Goal: Complete application form

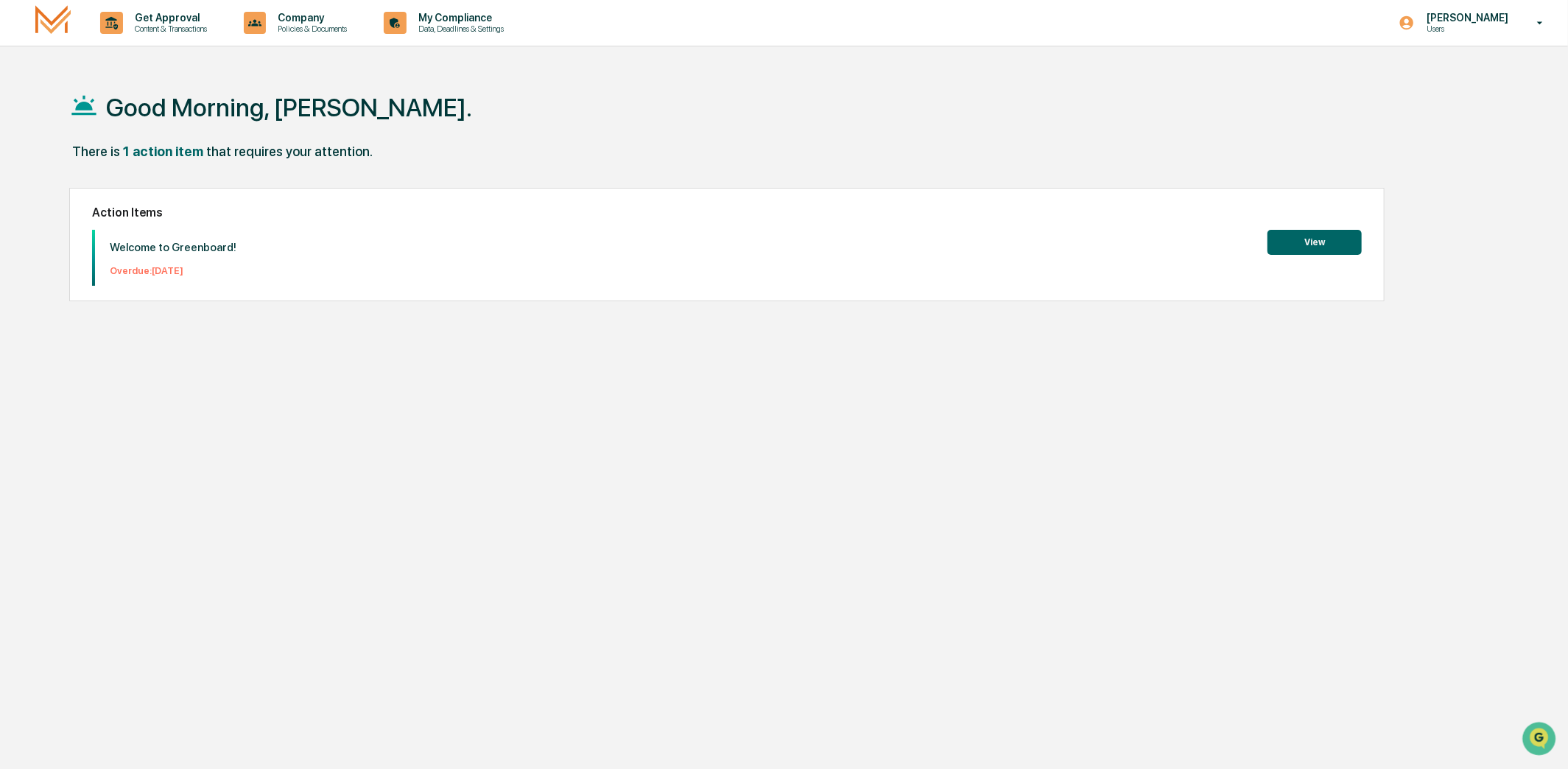
click at [1316, 240] on button "View" at bounding box center [1315, 242] width 94 height 25
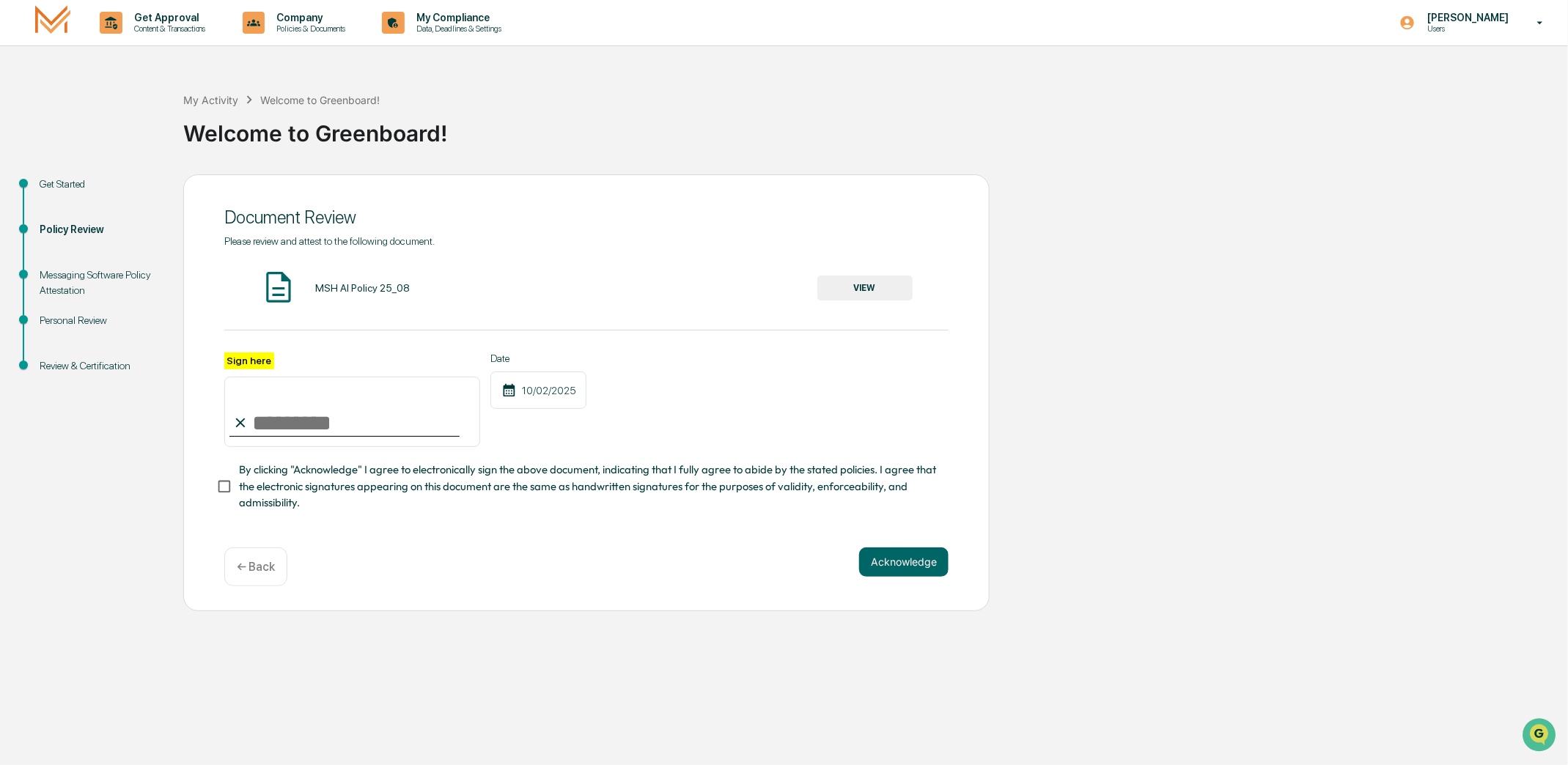
click at [252, 423] on input "Sign here" at bounding box center [351, 412] width 256 height 70
type input "*"
type input "**********"
click at [907, 573] on button "Acknowledge" at bounding box center [903, 561] width 89 height 29
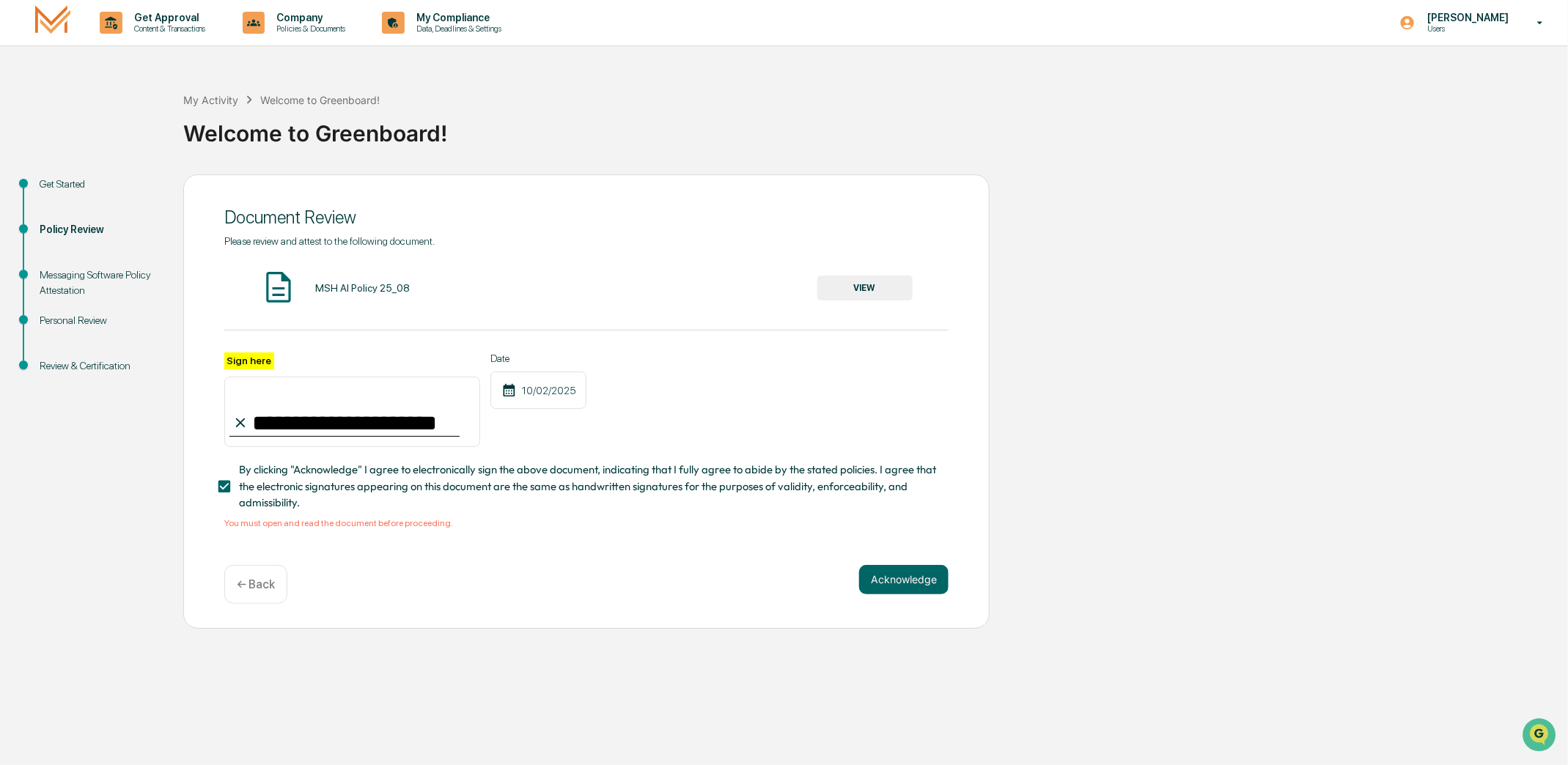
click at [870, 287] on button "VIEW" at bounding box center [865, 288] width 96 height 25
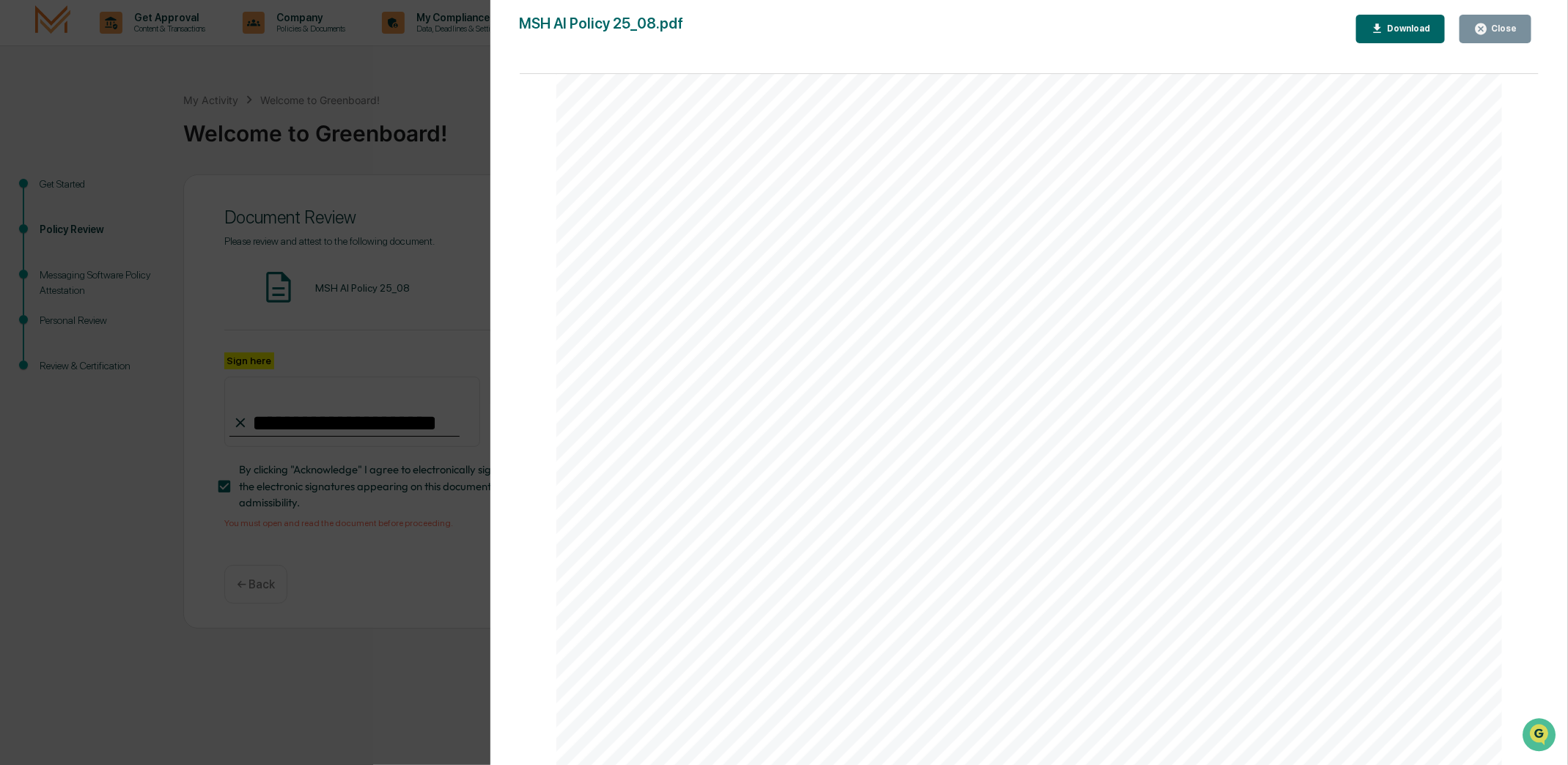
scroll to position [3112, 0]
click at [679, 586] on div "AI Policy Generative Artificial Intelligence [PERSON_NAME] & Co., Member FINRA/…" at bounding box center [1029, 152] width 946 height 1224
click at [687, 594] on div "AI Policy Generative Artificial Intelligence [PERSON_NAME] & Co., Member FINRA/…" at bounding box center [1029, 152] width 946 height 1224
click at [690, 592] on div "AI Policy Generative Artificial Intelligence [PERSON_NAME] & Co., Member FINRA/…" at bounding box center [1029, 152] width 946 height 1224
click at [634, 597] on div "AI Policy Generative Artificial Intelligence [PERSON_NAME] & Co., Member FINRA/…" at bounding box center [1029, 152] width 946 height 1224
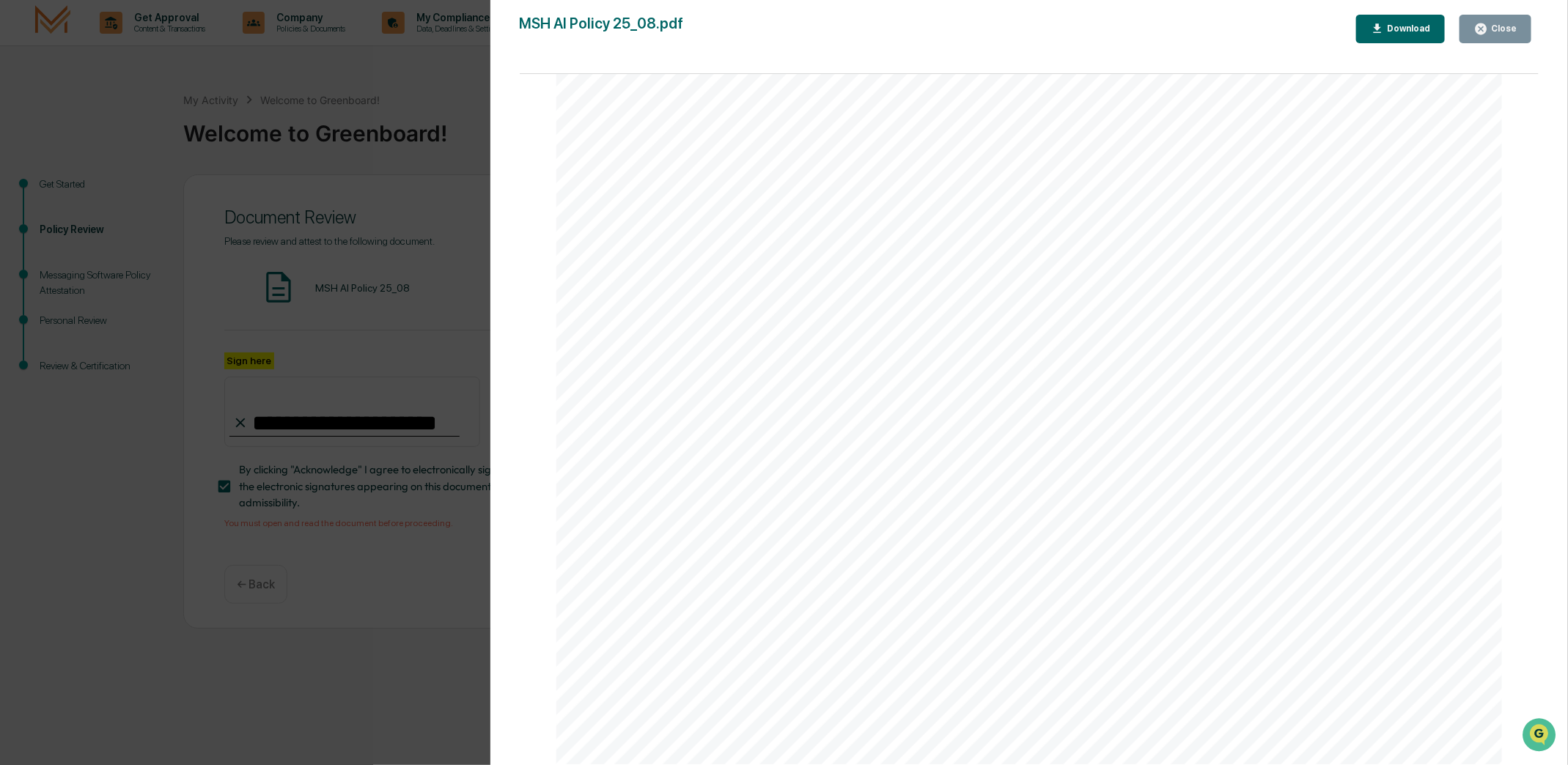
click at [672, 598] on div "AI Policy Generative Artificial Intelligence [PERSON_NAME] & Co., Member FINRA/…" at bounding box center [1029, 152] width 946 height 1224
click at [1496, 27] on div "Close" at bounding box center [1502, 28] width 28 height 11
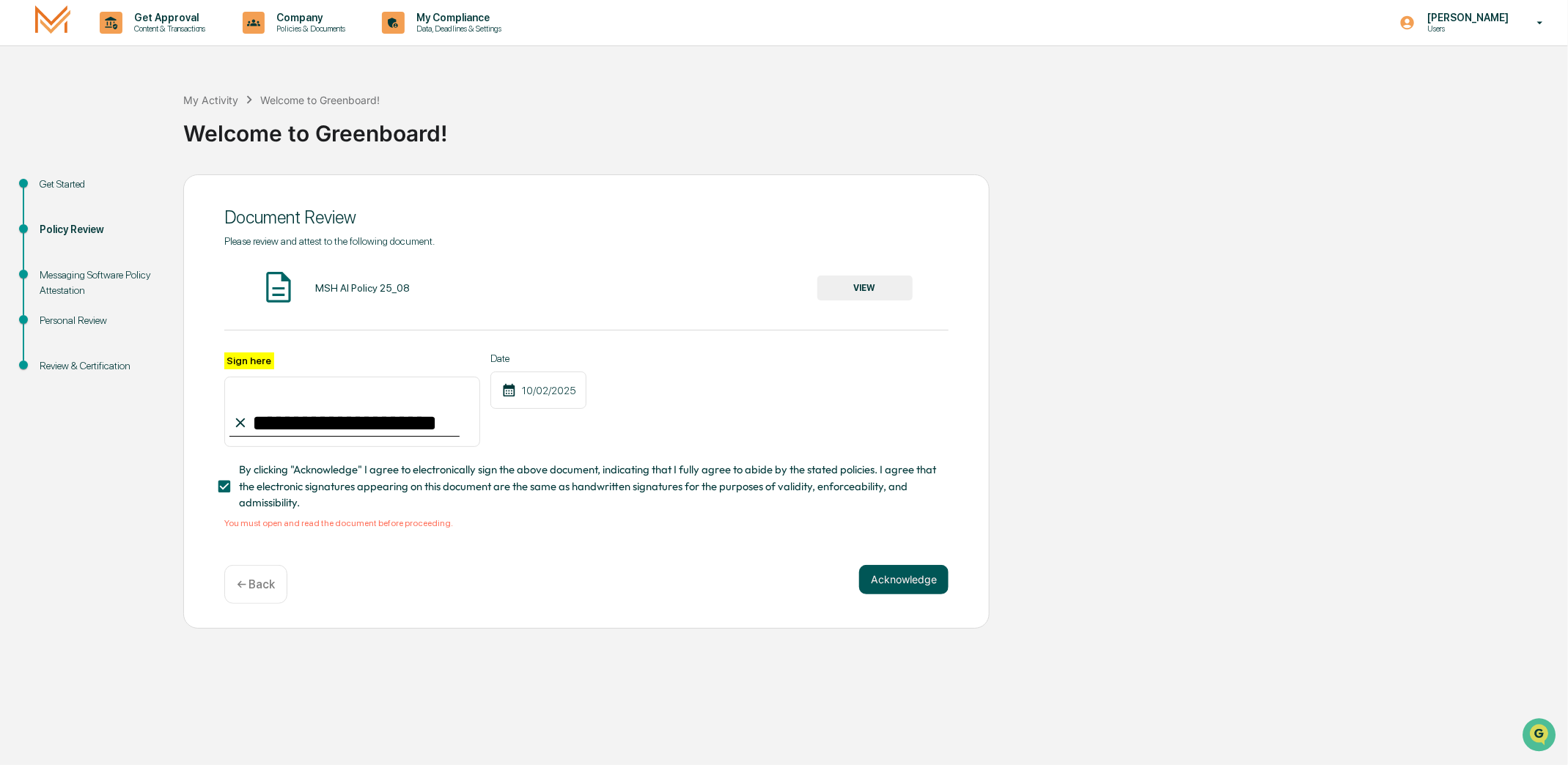
click at [895, 590] on button "Acknowledge" at bounding box center [903, 579] width 89 height 29
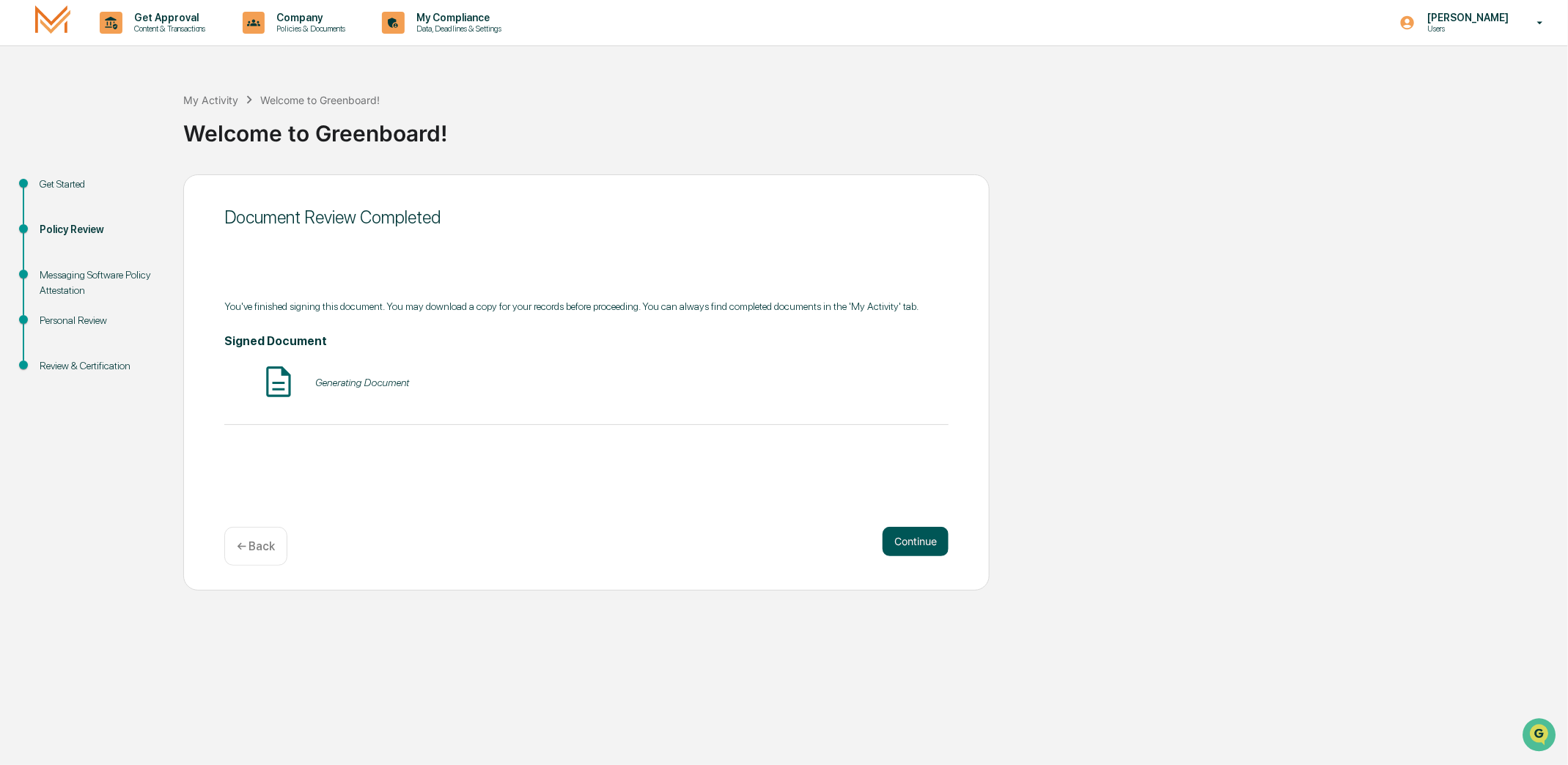
click at [896, 536] on button "Continue" at bounding box center [915, 541] width 66 height 29
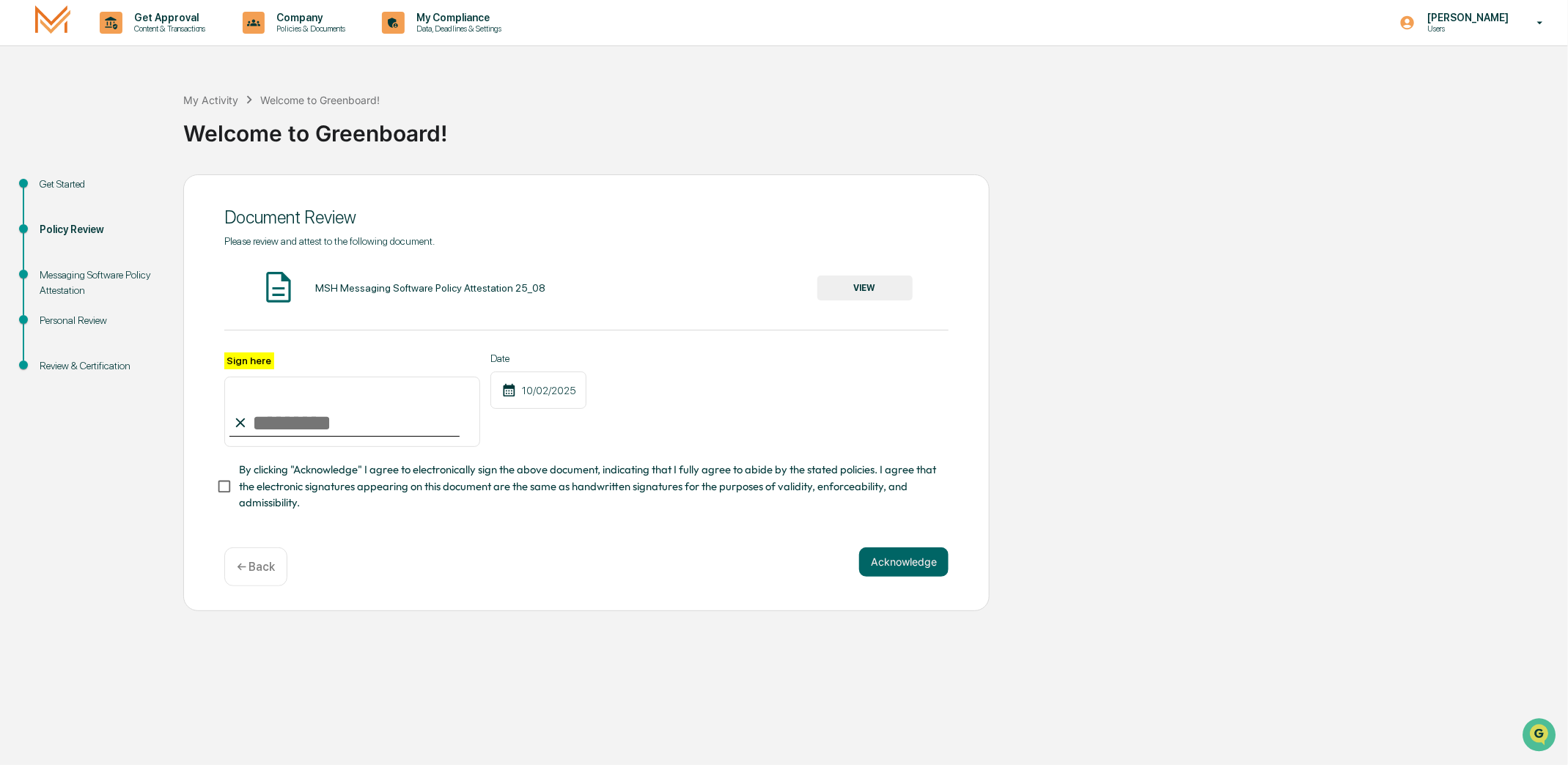
click at [262, 428] on input "Sign here" at bounding box center [351, 412] width 256 height 70
click at [258, 423] on input "Sign here" at bounding box center [351, 412] width 256 height 70
type input "*"
click at [257, 423] on input "Sign here" at bounding box center [351, 412] width 256 height 70
type input "**********"
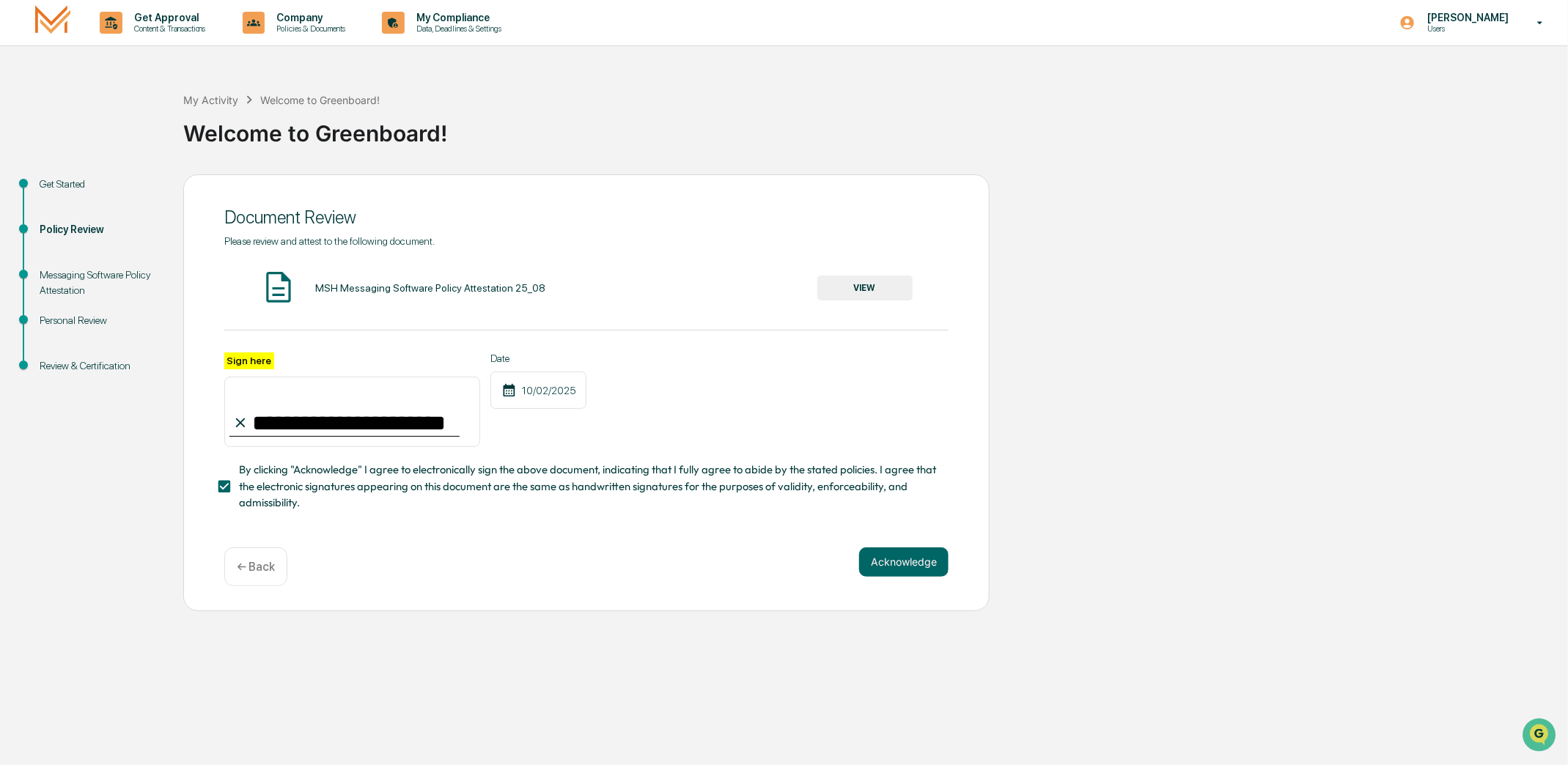
click at [884, 568] on button "Acknowledge" at bounding box center [903, 561] width 89 height 29
click at [875, 289] on button "VIEW" at bounding box center [865, 288] width 96 height 25
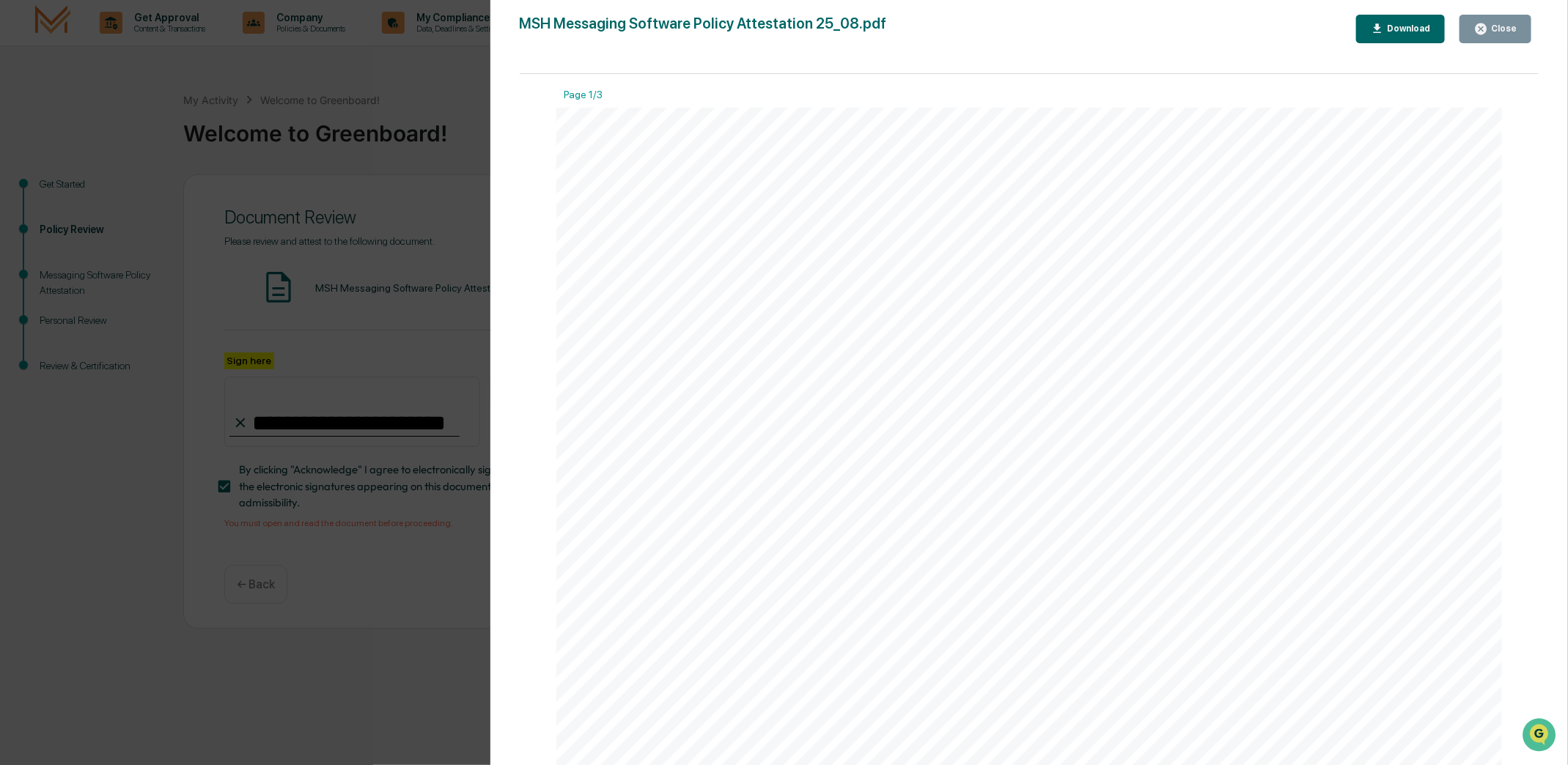
click at [1501, 31] on div "Close" at bounding box center [1502, 28] width 28 height 11
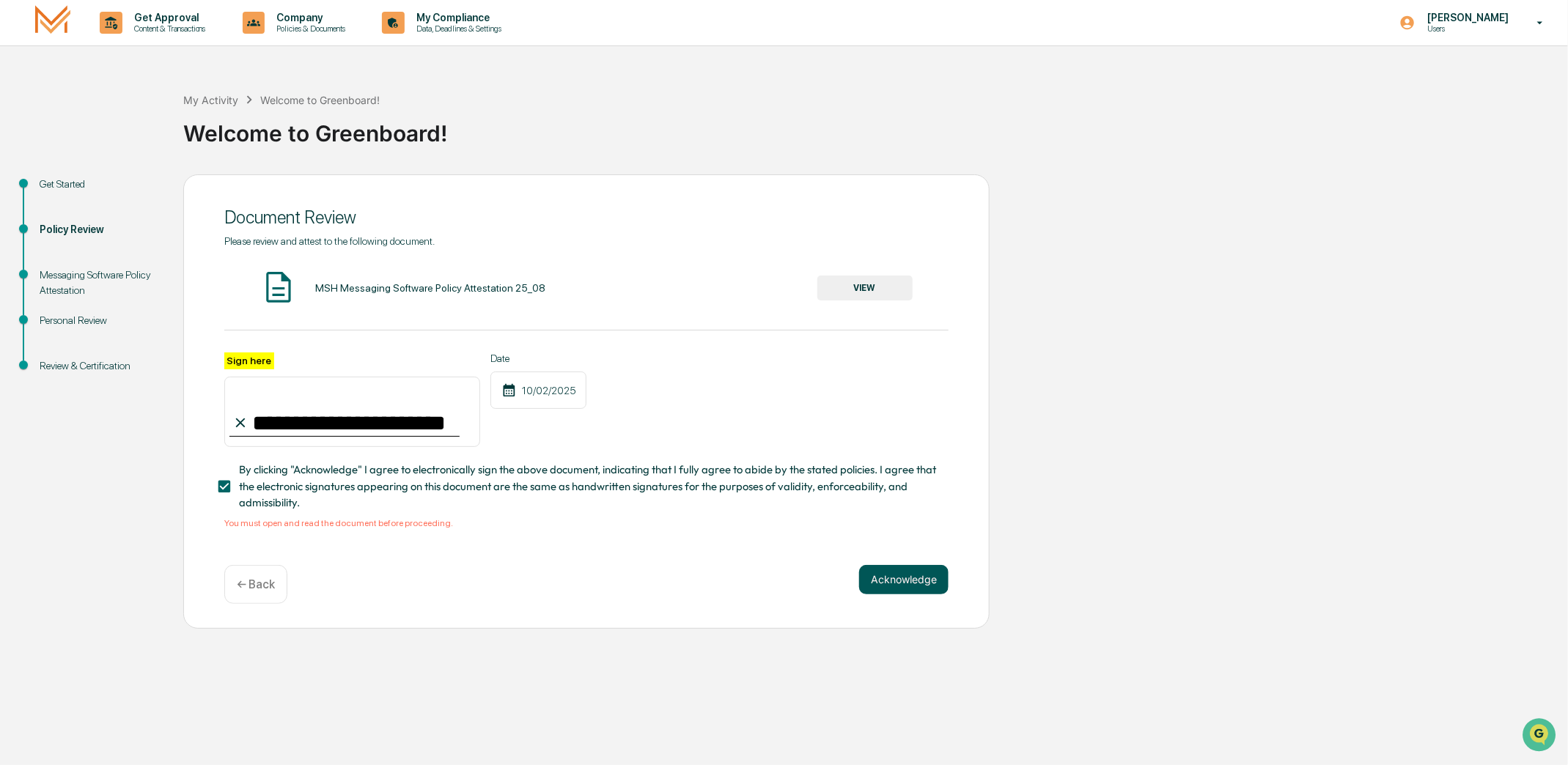
click at [888, 576] on button "Acknowledge" at bounding box center [903, 579] width 89 height 29
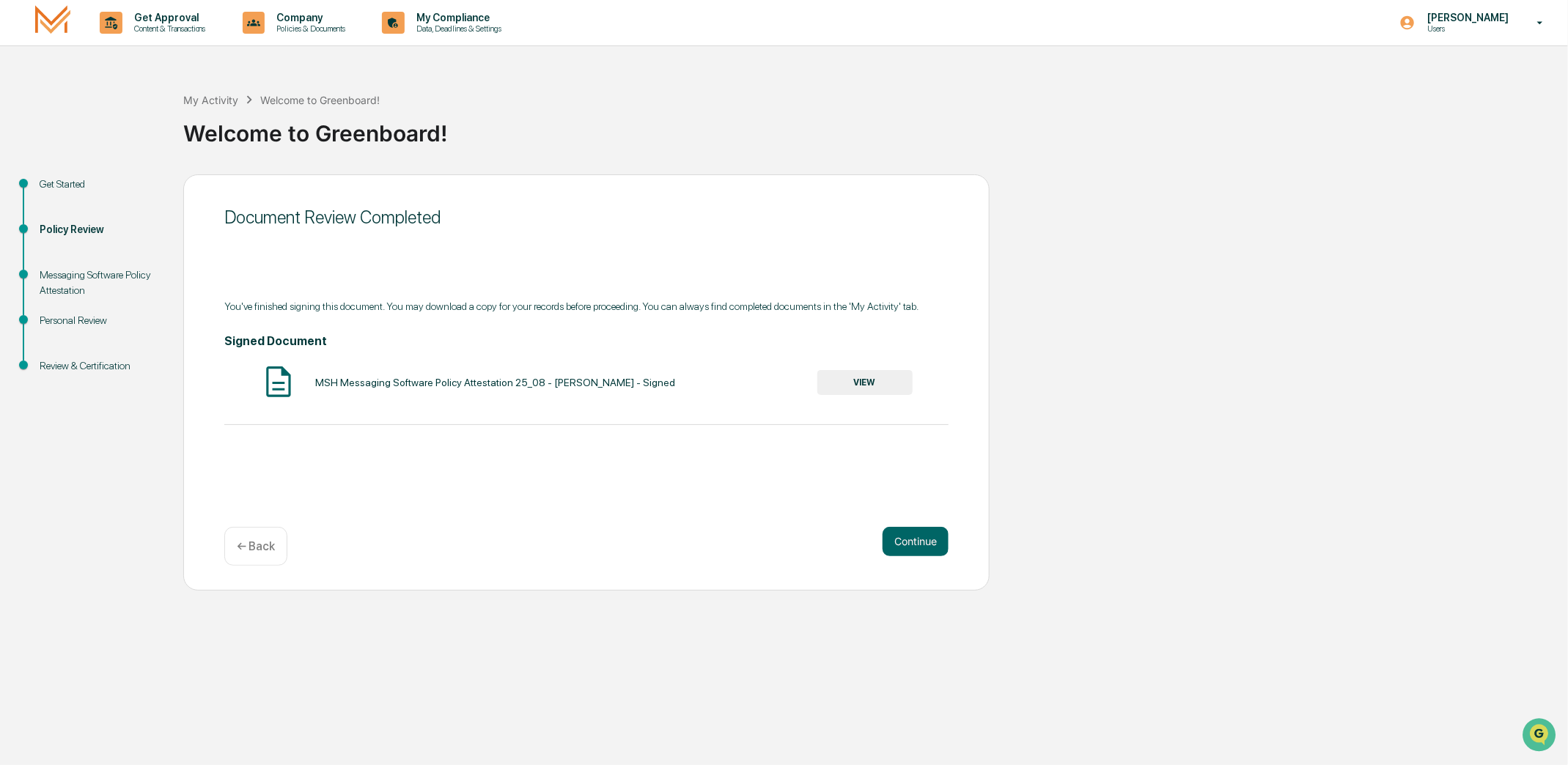
click at [864, 385] on button "VIEW" at bounding box center [865, 382] width 96 height 25
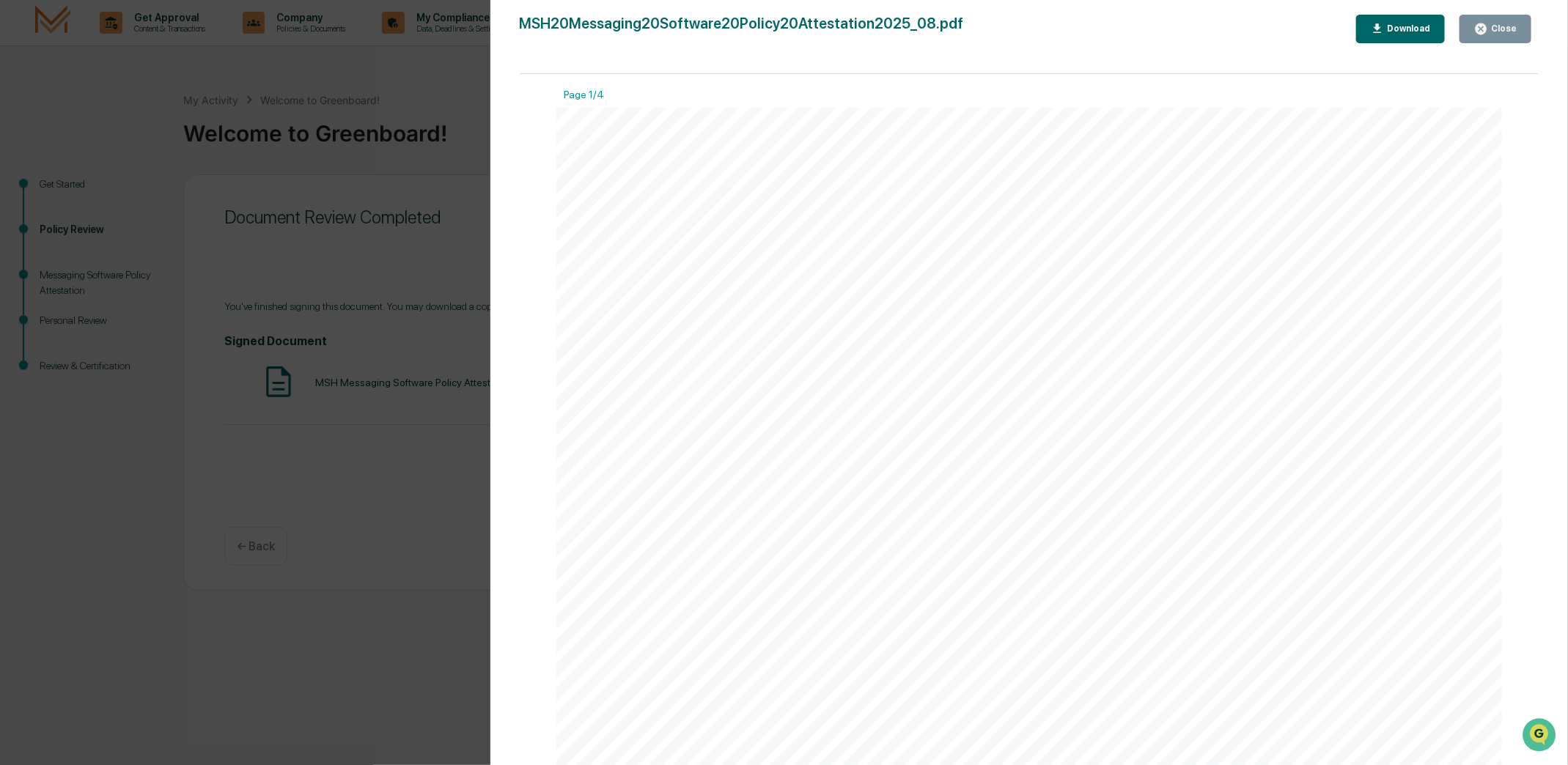
click at [1496, 19] on button "Close" at bounding box center [1495, 29] width 72 height 28
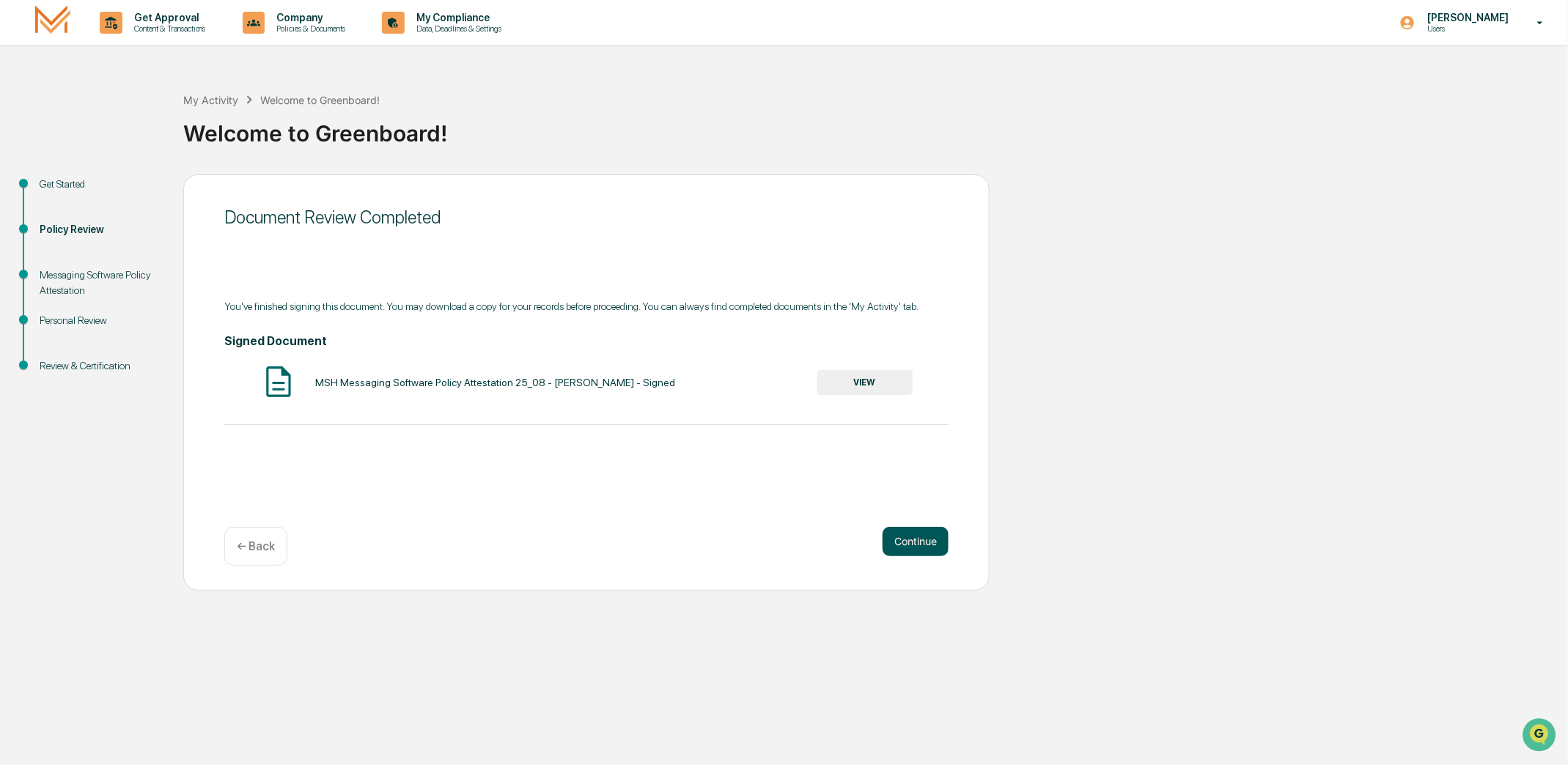
click at [922, 547] on button "Continue" at bounding box center [915, 541] width 66 height 29
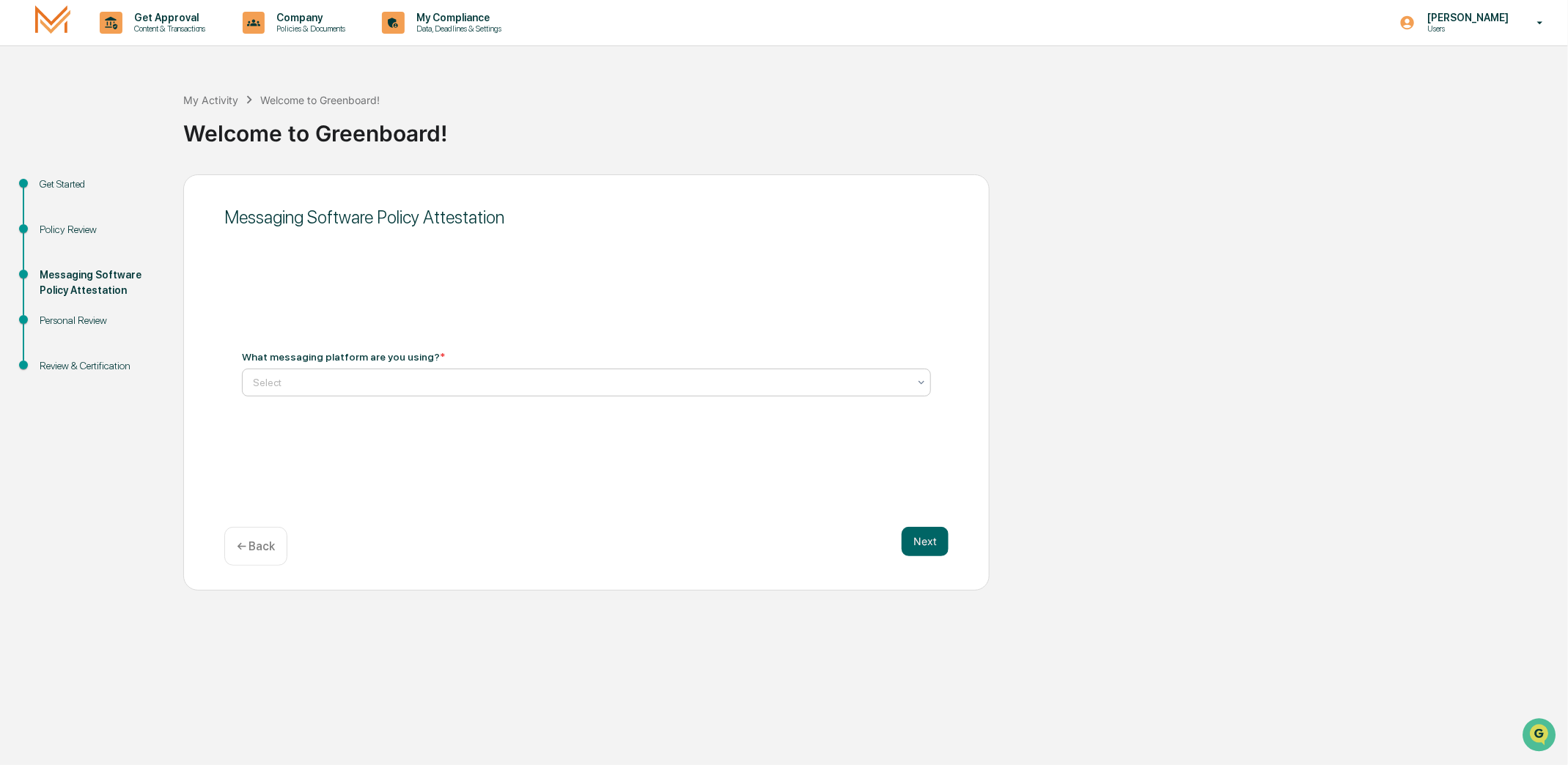
click at [313, 379] on div at bounding box center [581, 382] width 655 height 15
click at [915, 546] on button "Next" at bounding box center [924, 541] width 47 height 29
click at [323, 364] on div "Select" at bounding box center [586, 375] width 689 height 27
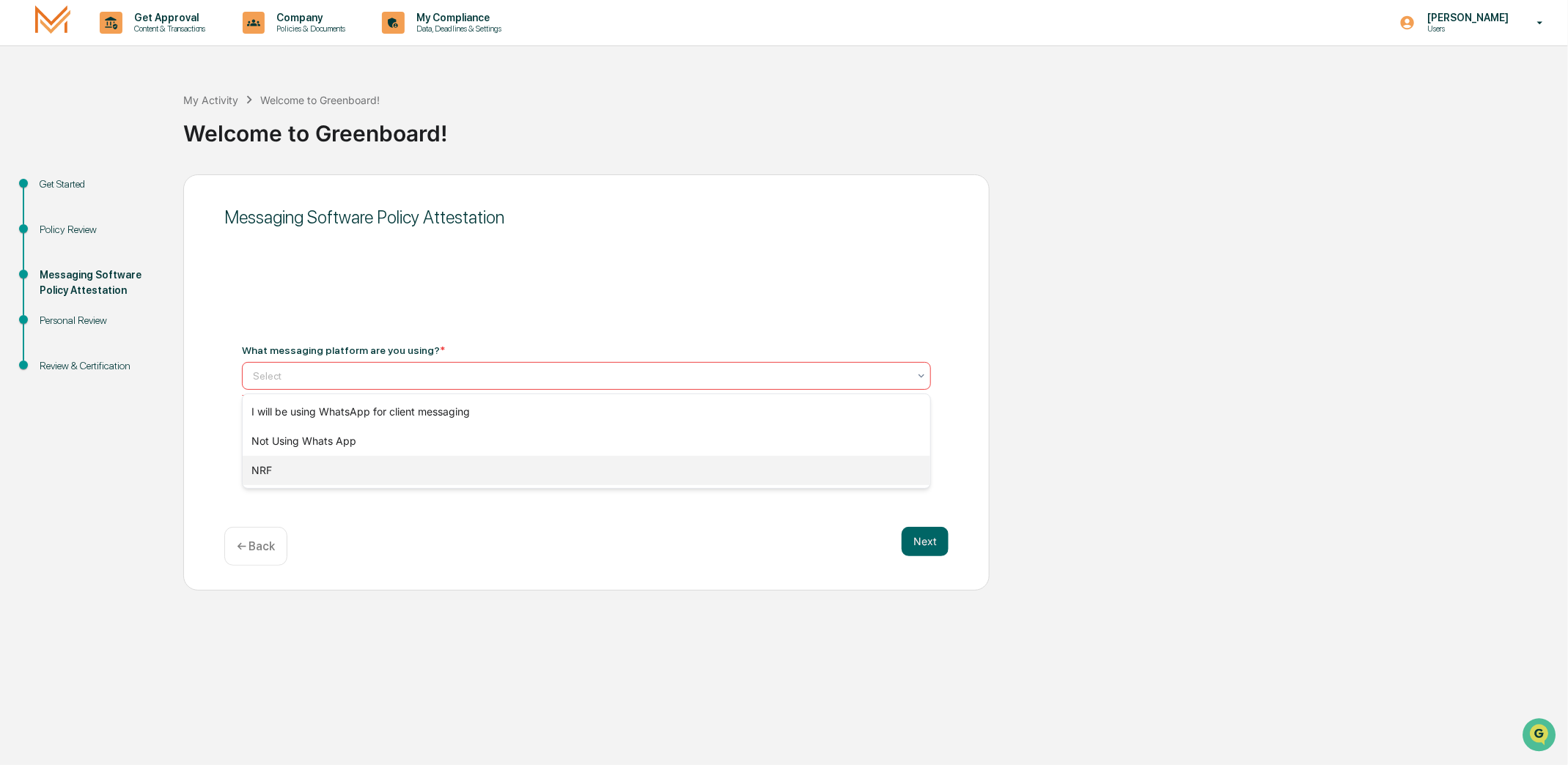
click at [267, 480] on div "NRF" at bounding box center [586, 470] width 687 height 29
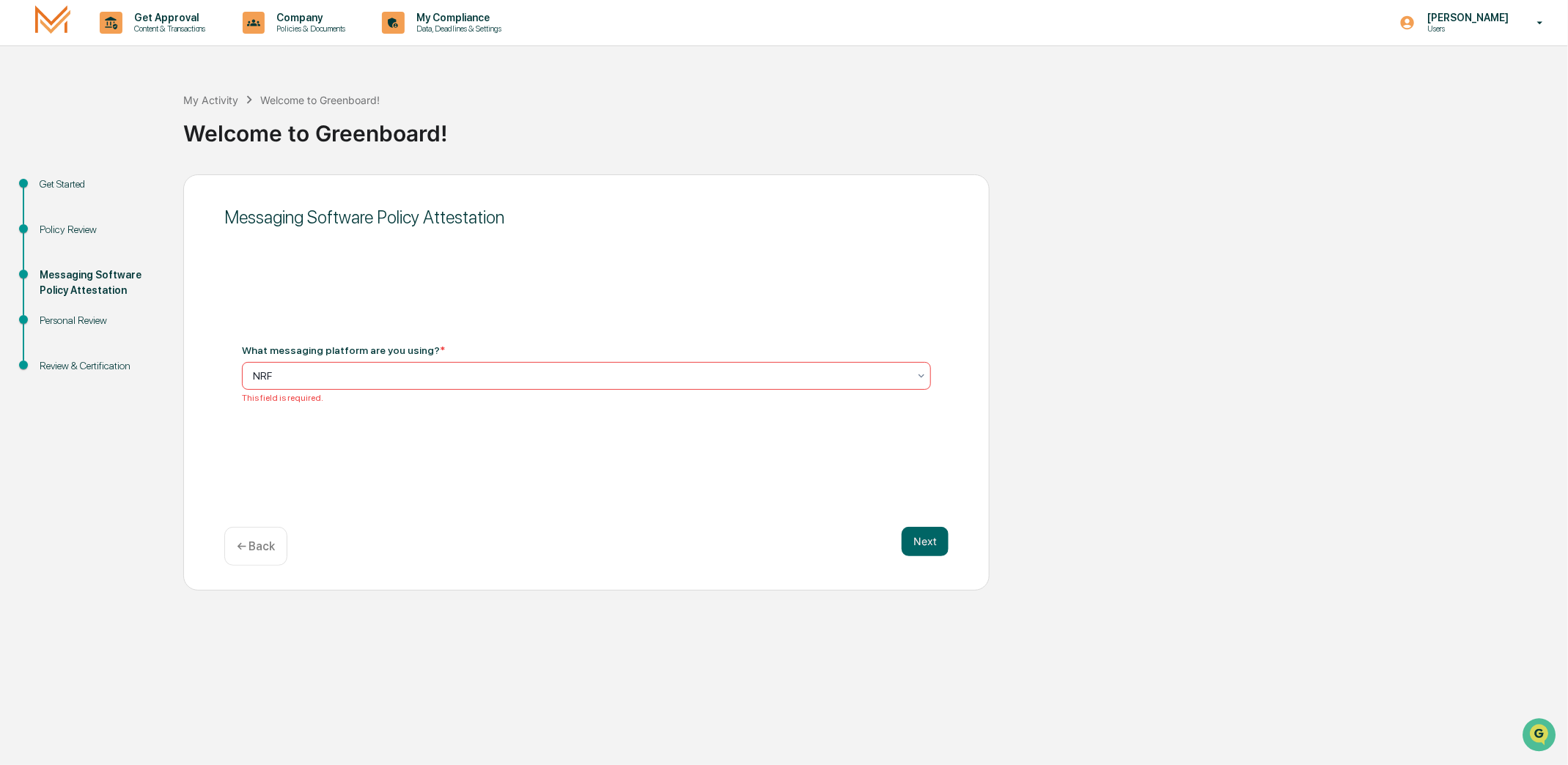
click at [251, 548] on p "← Back" at bounding box center [255, 546] width 38 height 14
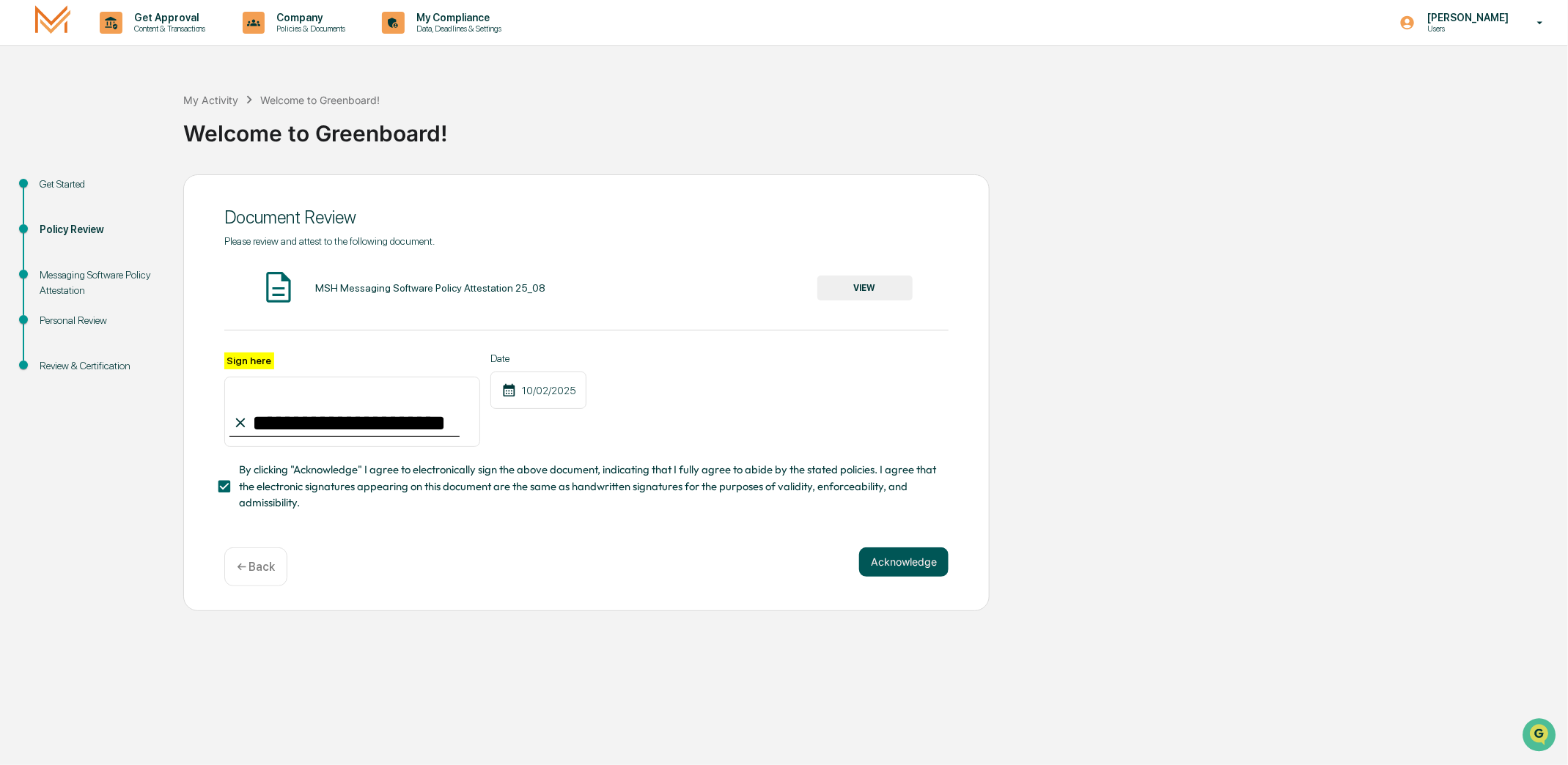
click at [892, 576] on button "Acknowledge" at bounding box center [903, 561] width 89 height 29
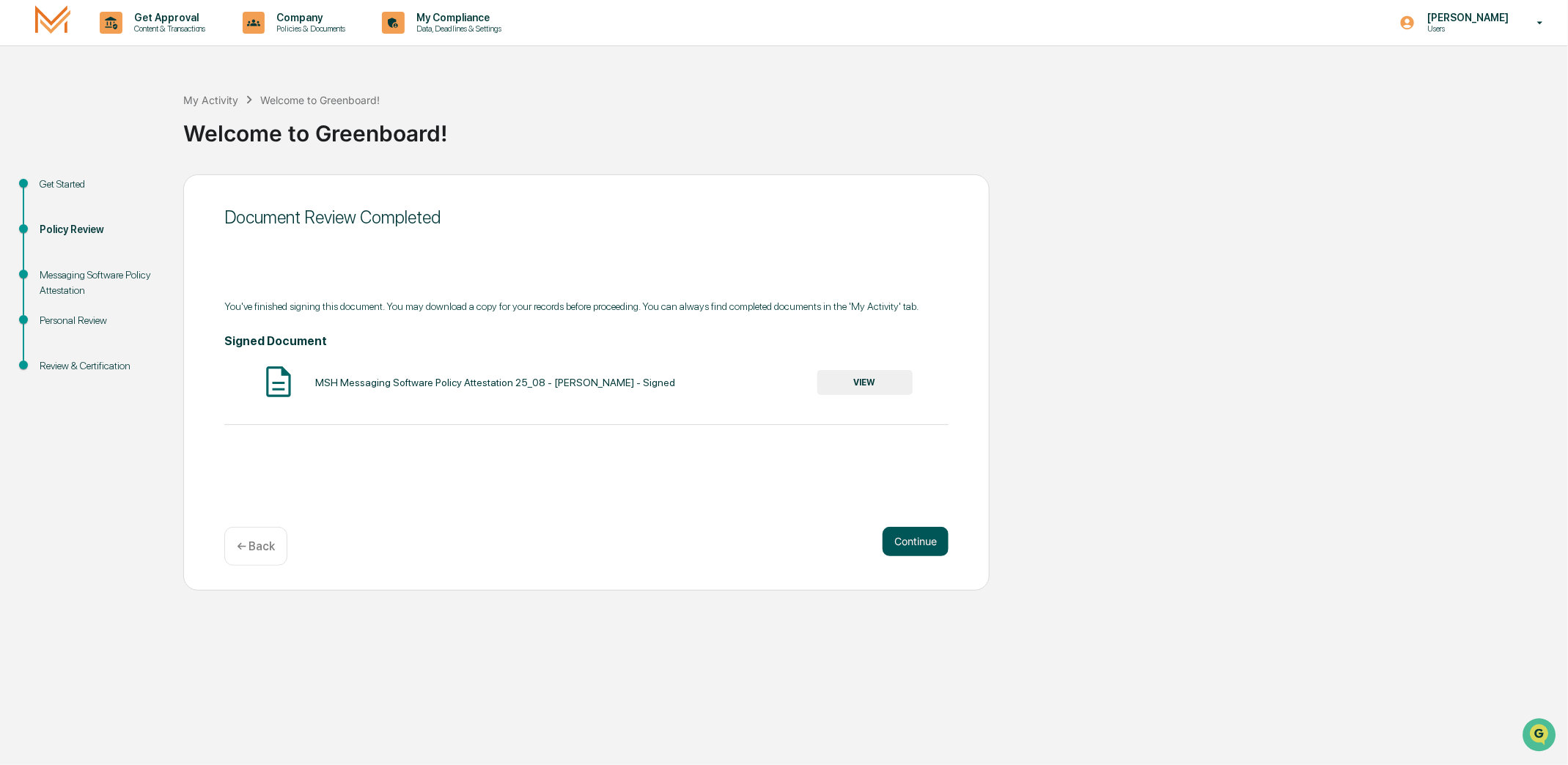
click at [898, 540] on button "Continue" at bounding box center [915, 541] width 66 height 29
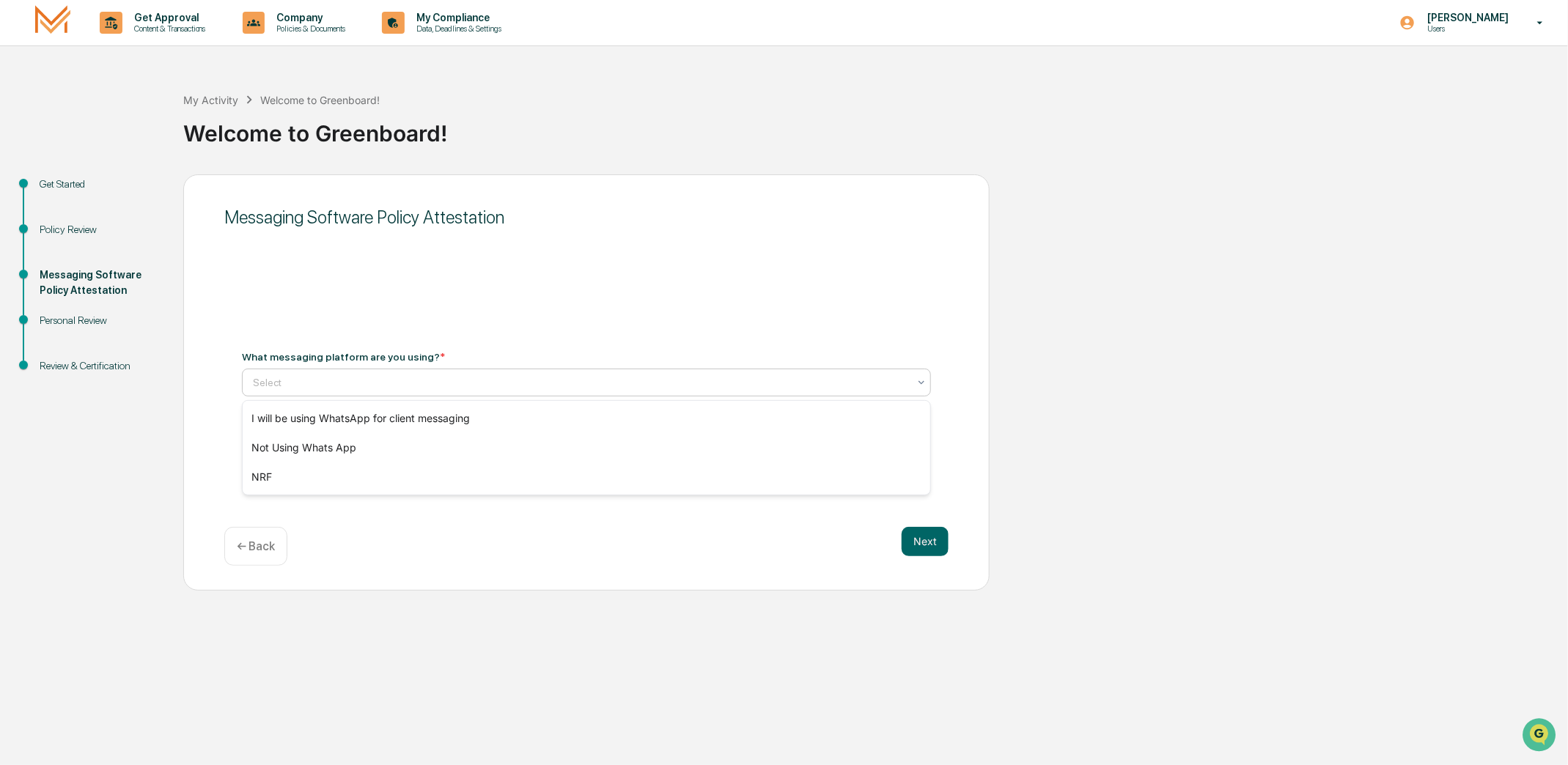
click at [279, 381] on div at bounding box center [581, 382] width 655 height 15
type input "****"
click at [929, 545] on button "Next" at bounding box center [924, 541] width 47 height 29
click at [251, 362] on div "Select" at bounding box center [586, 375] width 689 height 27
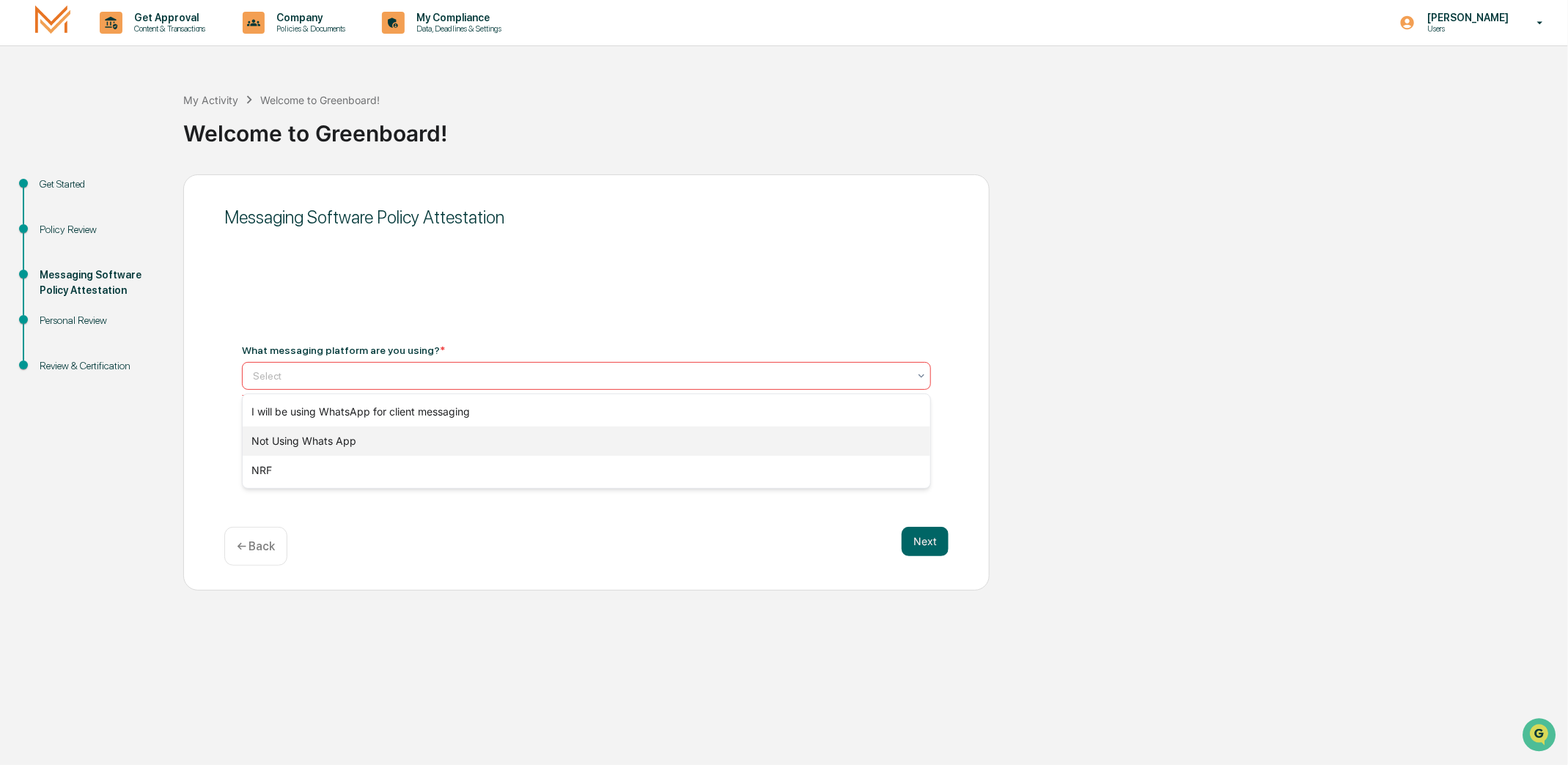
click at [336, 444] on div "Not Using Whats App" at bounding box center [586, 441] width 687 height 29
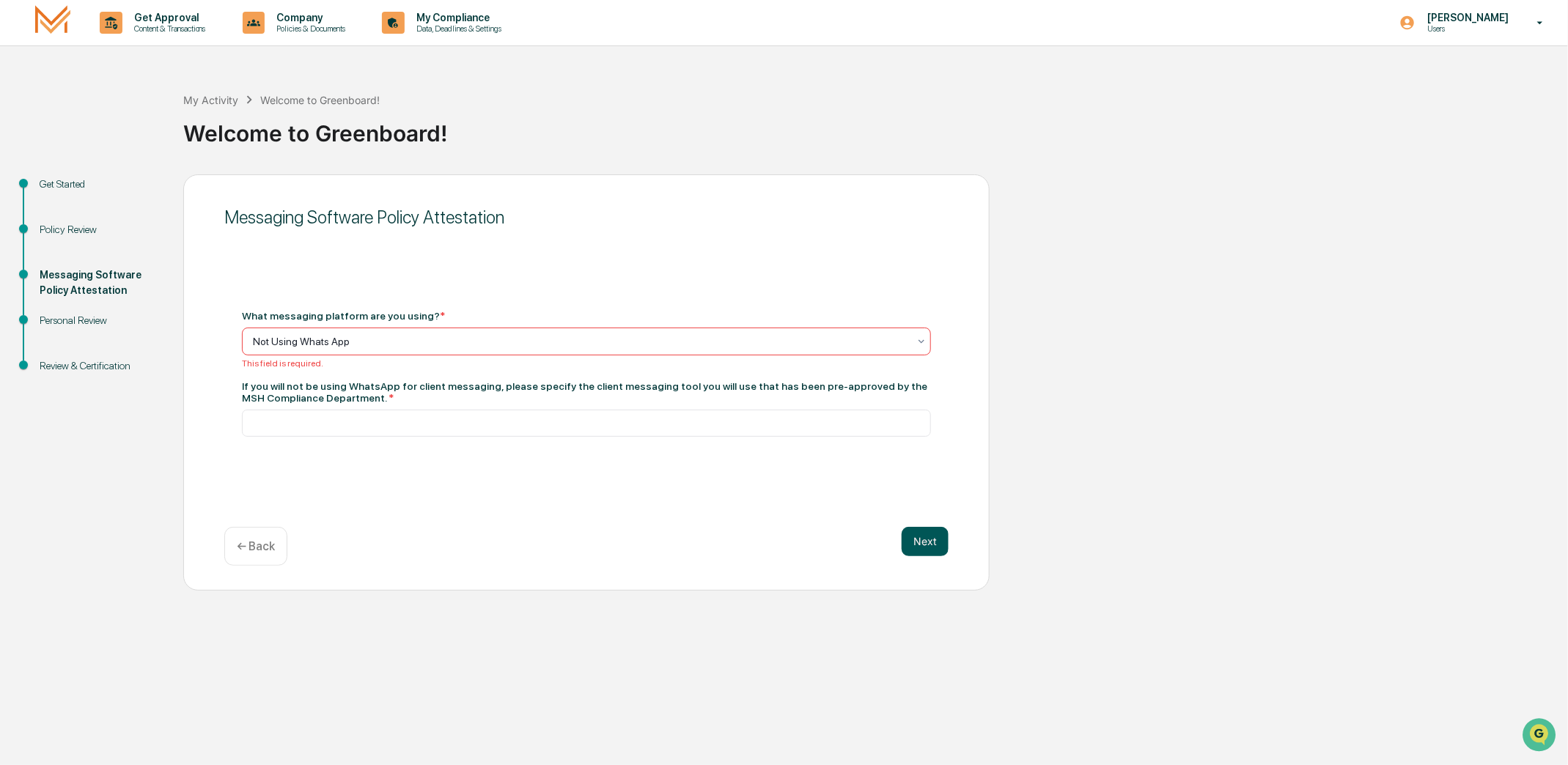
click at [929, 546] on button "Next" at bounding box center [924, 541] width 47 height 29
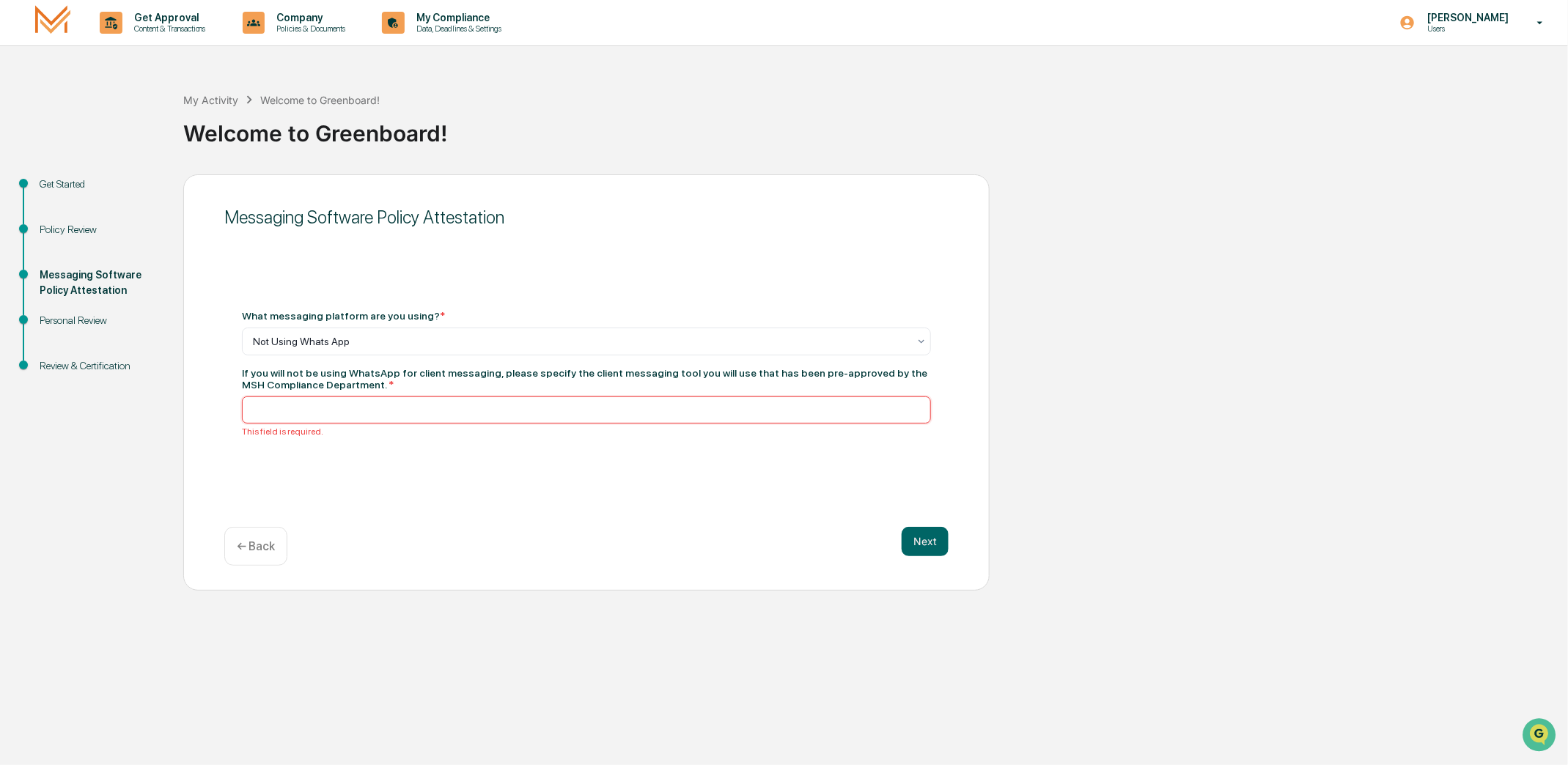
click at [270, 411] on input at bounding box center [586, 410] width 689 height 27
type input "****"
click at [934, 542] on button "Next" at bounding box center [924, 541] width 47 height 29
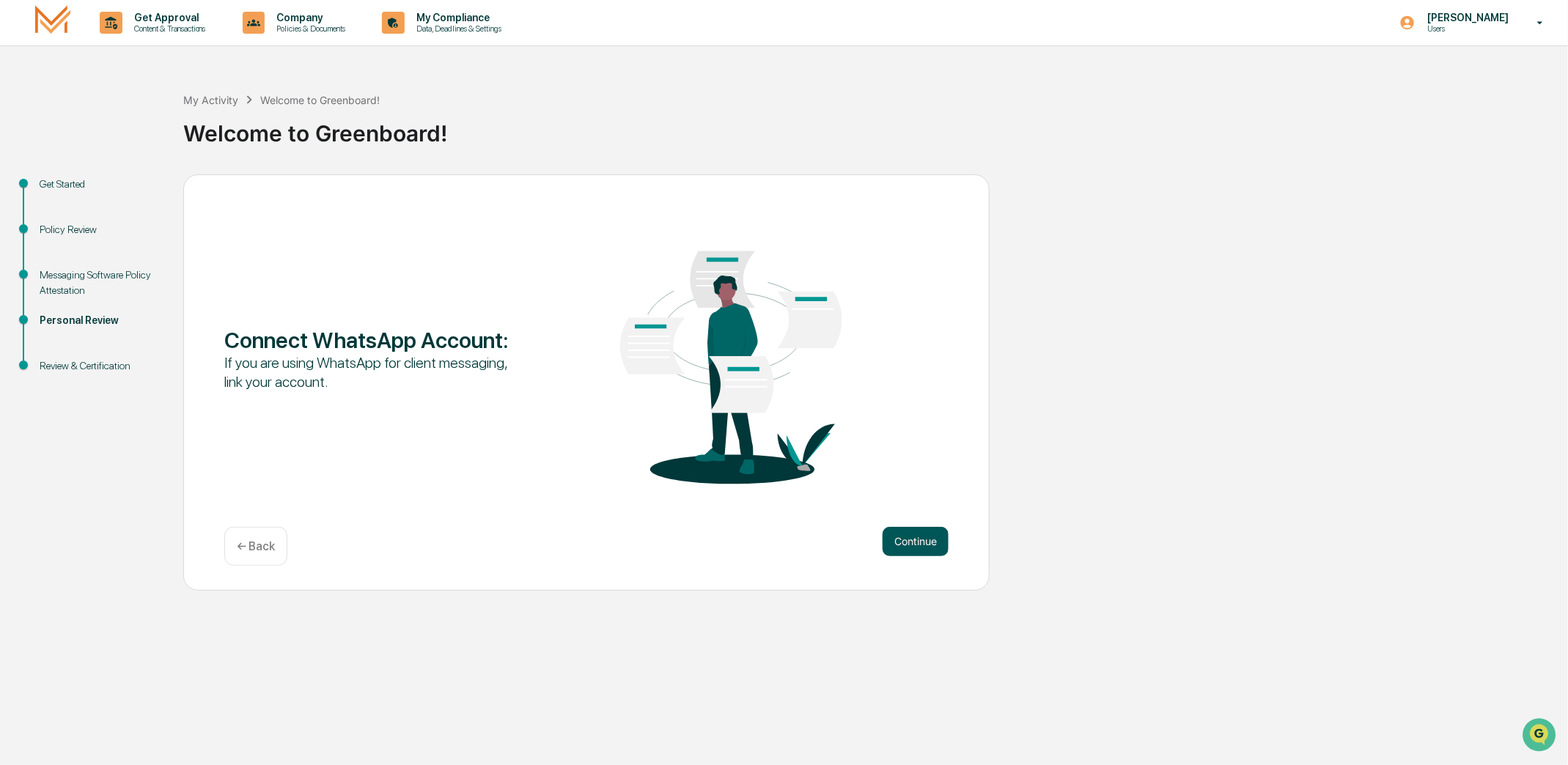
click at [922, 539] on button "Continue" at bounding box center [915, 541] width 66 height 29
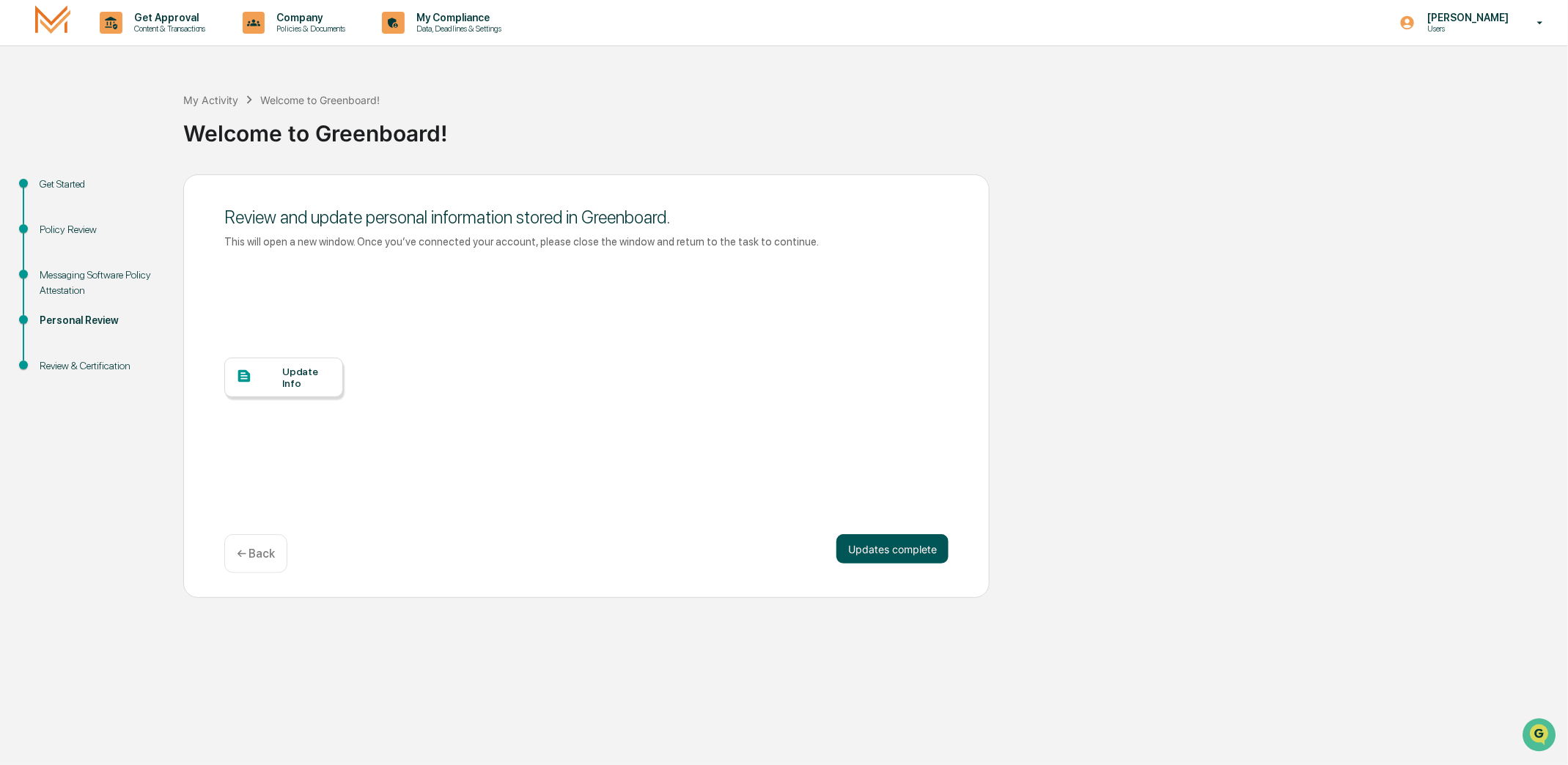
click at [867, 548] on button "Updates complete" at bounding box center [892, 548] width 112 height 29
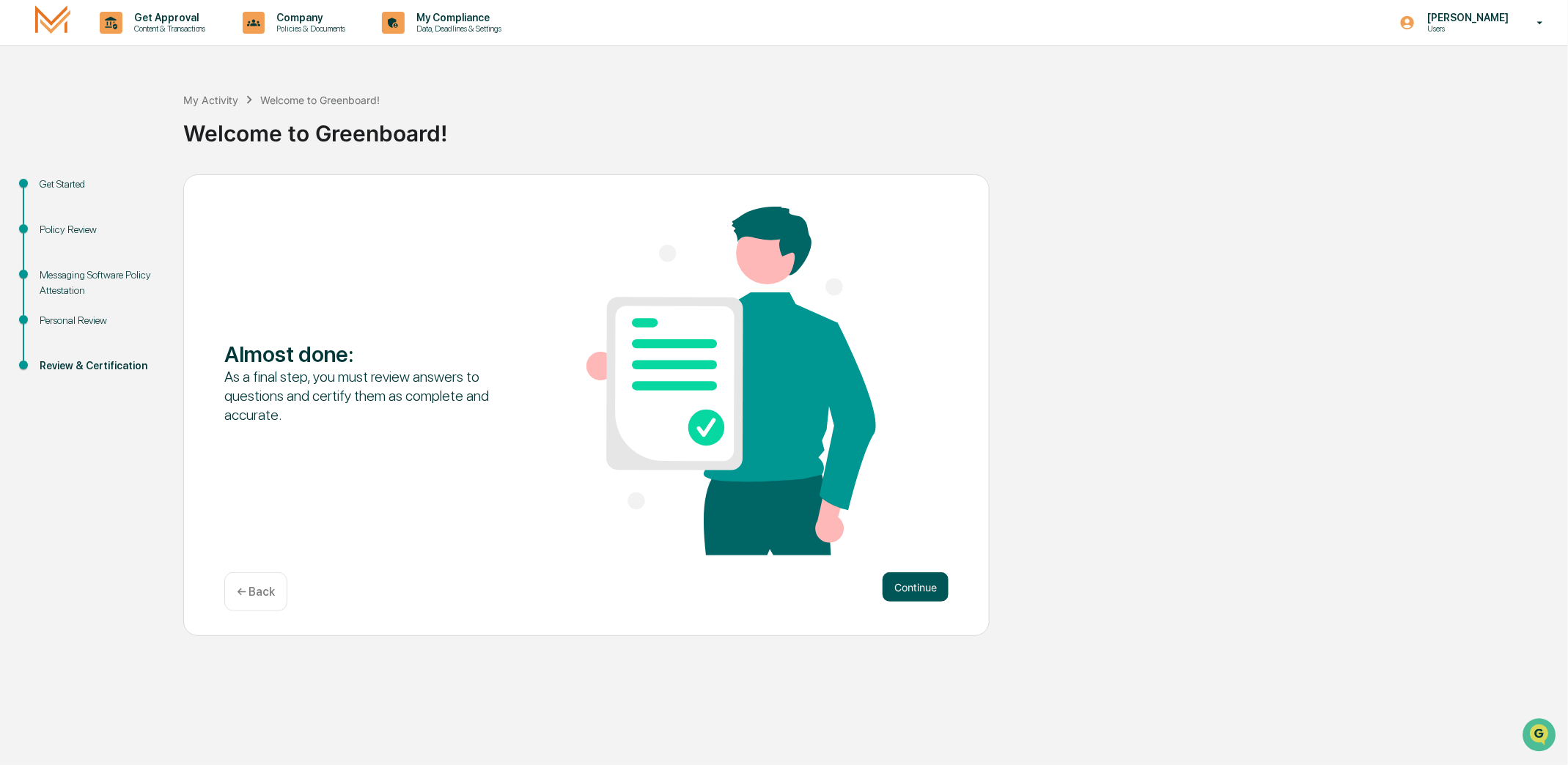
click at [918, 590] on button "Continue" at bounding box center [915, 587] width 66 height 29
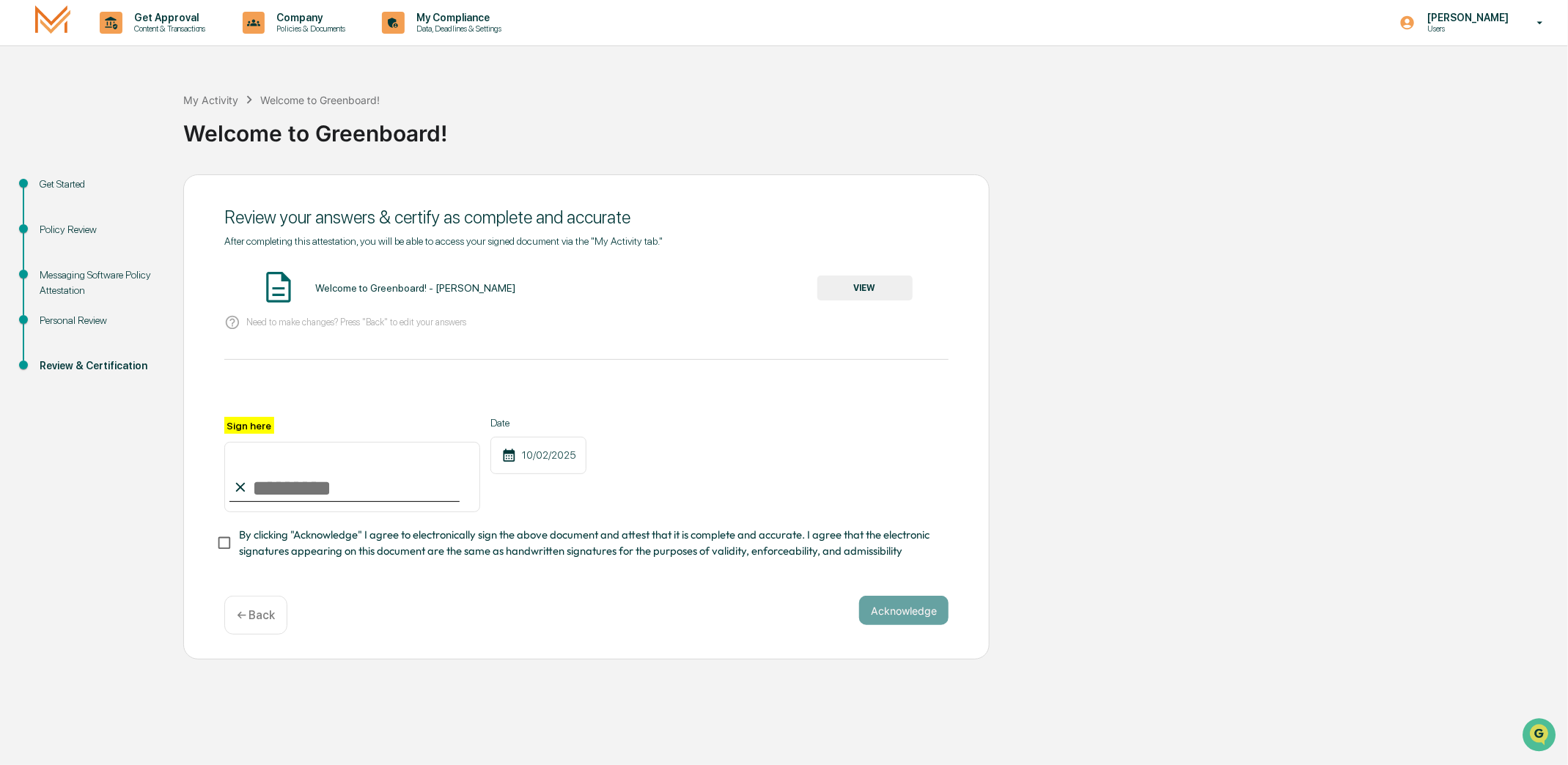
click at [254, 488] on input "Sign here" at bounding box center [351, 476] width 256 height 70
type input "**********"
click at [913, 621] on button "Acknowledge" at bounding box center [903, 610] width 89 height 29
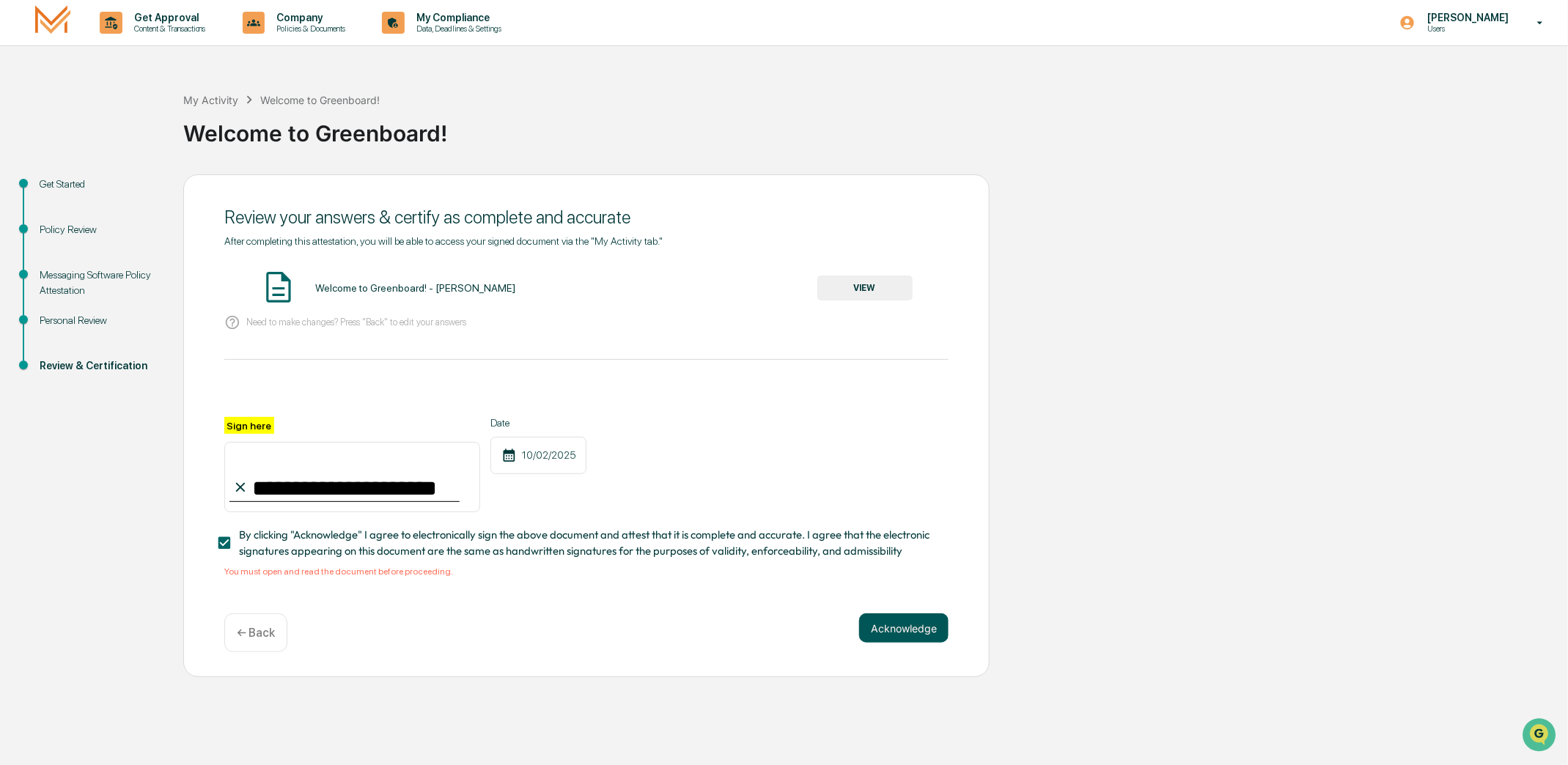
click at [908, 637] on button "Acknowledge" at bounding box center [903, 628] width 89 height 29
click at [909, 636] on button "Acknowledge" at bounding box center [903, 628] width 89 height 29
click at [541, 462] on div "10/02/2025" at bounding box center [538, 455] width 96 height 37
click at [532, 457] on div "10/02/2025" at bounding box center [538, 455] width 96 height 37
click at [864, 293] on button "VIEW" at bounding box center [865, 288] width 96 height 25
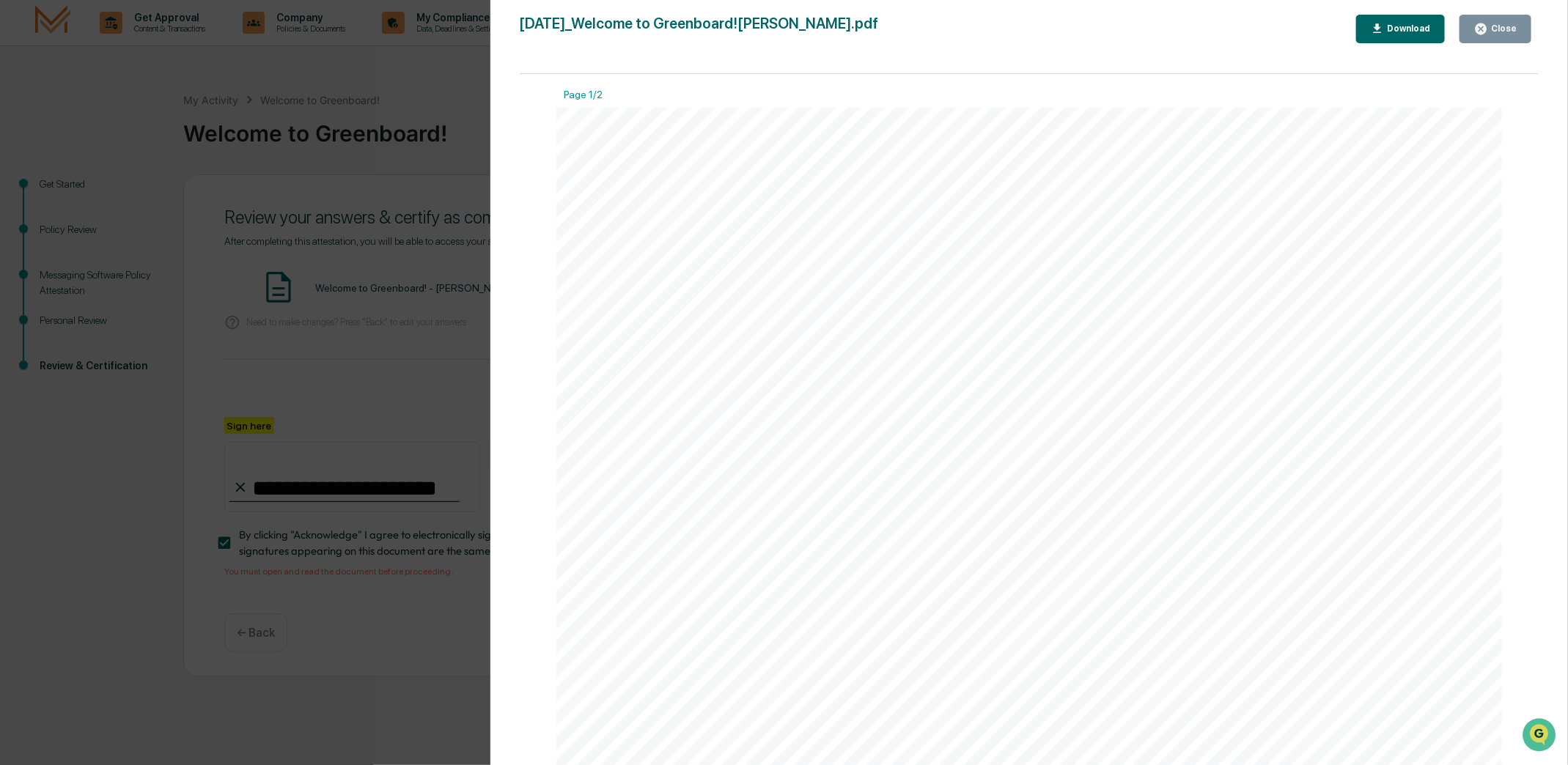
click at [1501, 37] on button "Close" at bounding box center [1495, 29] width 72 height 28
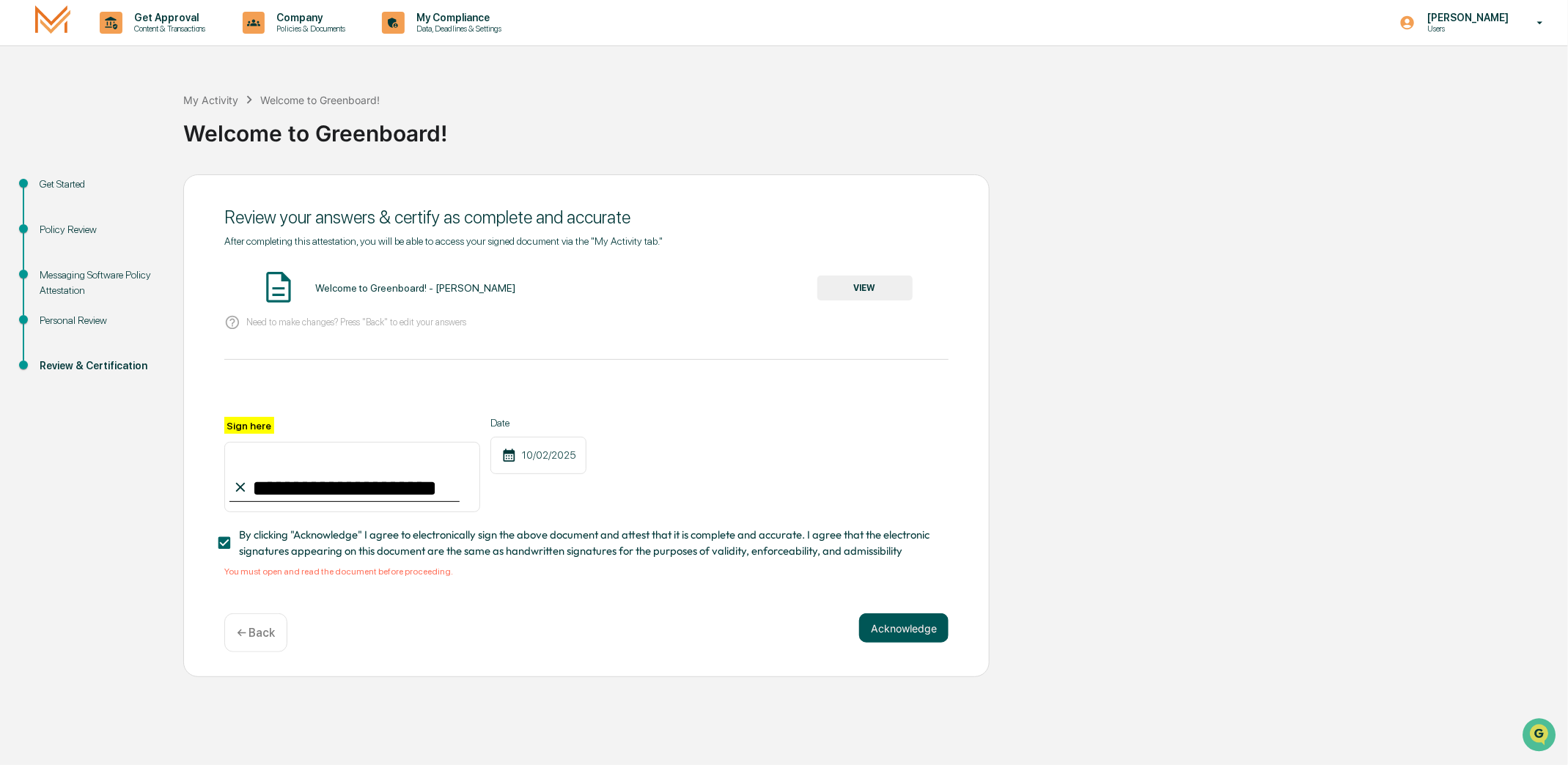
click at [895, 627] on button "Acknowledge" at bounding box center [903, 628] width 89 height 29
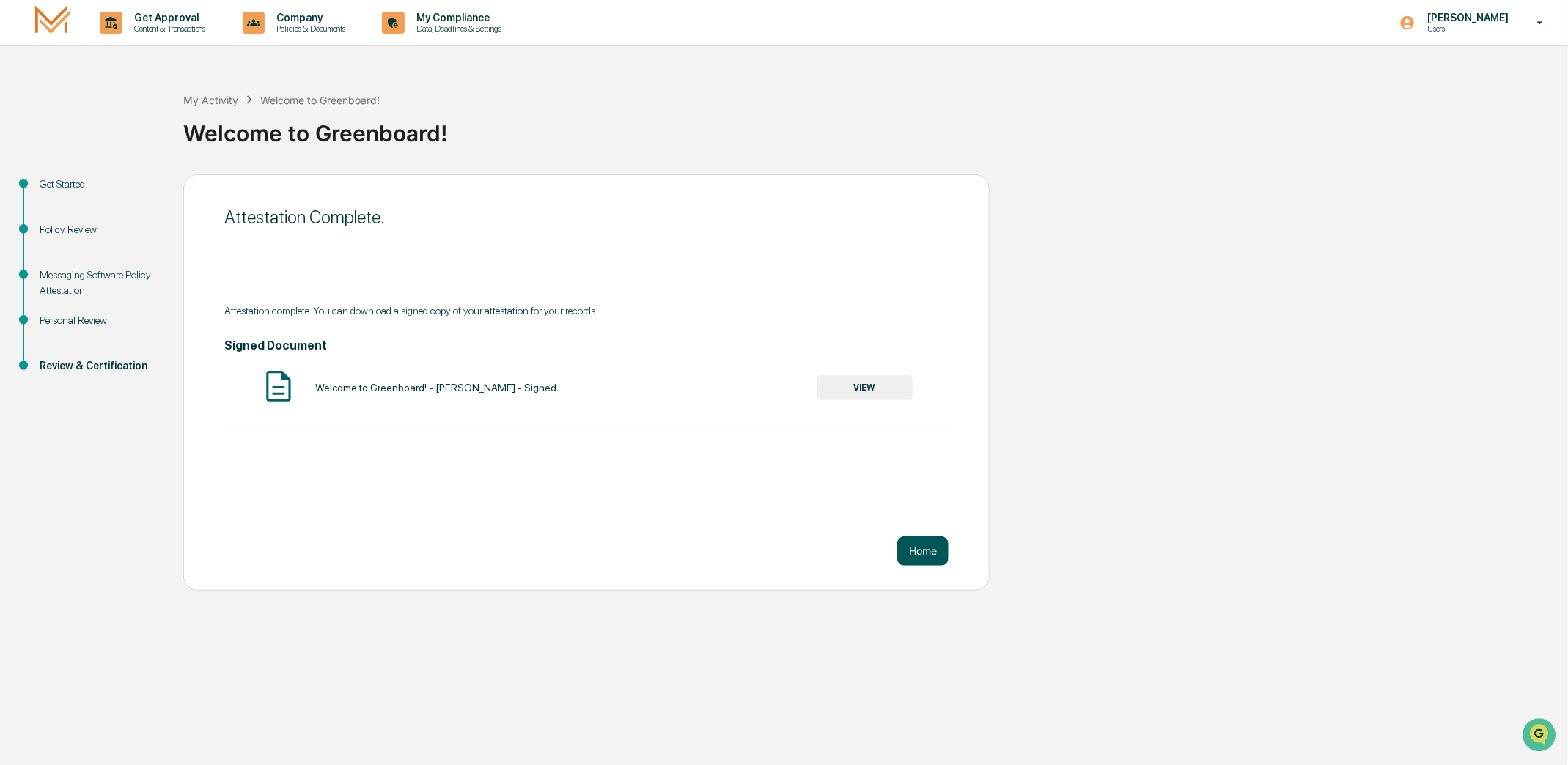
click at [919, 553] on button "Home" at bounding box center [923, 551] width 51 height 29
